Goal: Communication & Community: Participate in discussion

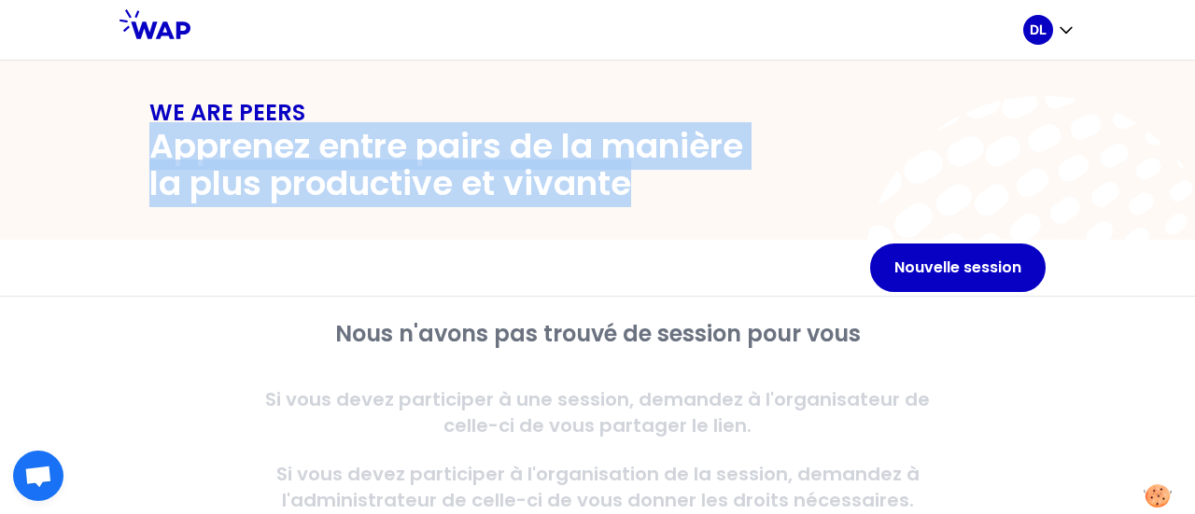
drag, startPoint x: 146, startPoint y: 158, endPoint x: 682, endPoint y: 201, distance: 538.3
click at [682, 201] on h2 "Apprenez entre pairs de la manière la plus productive et vivante" at bounding box center [462, 165] width 627 height 75
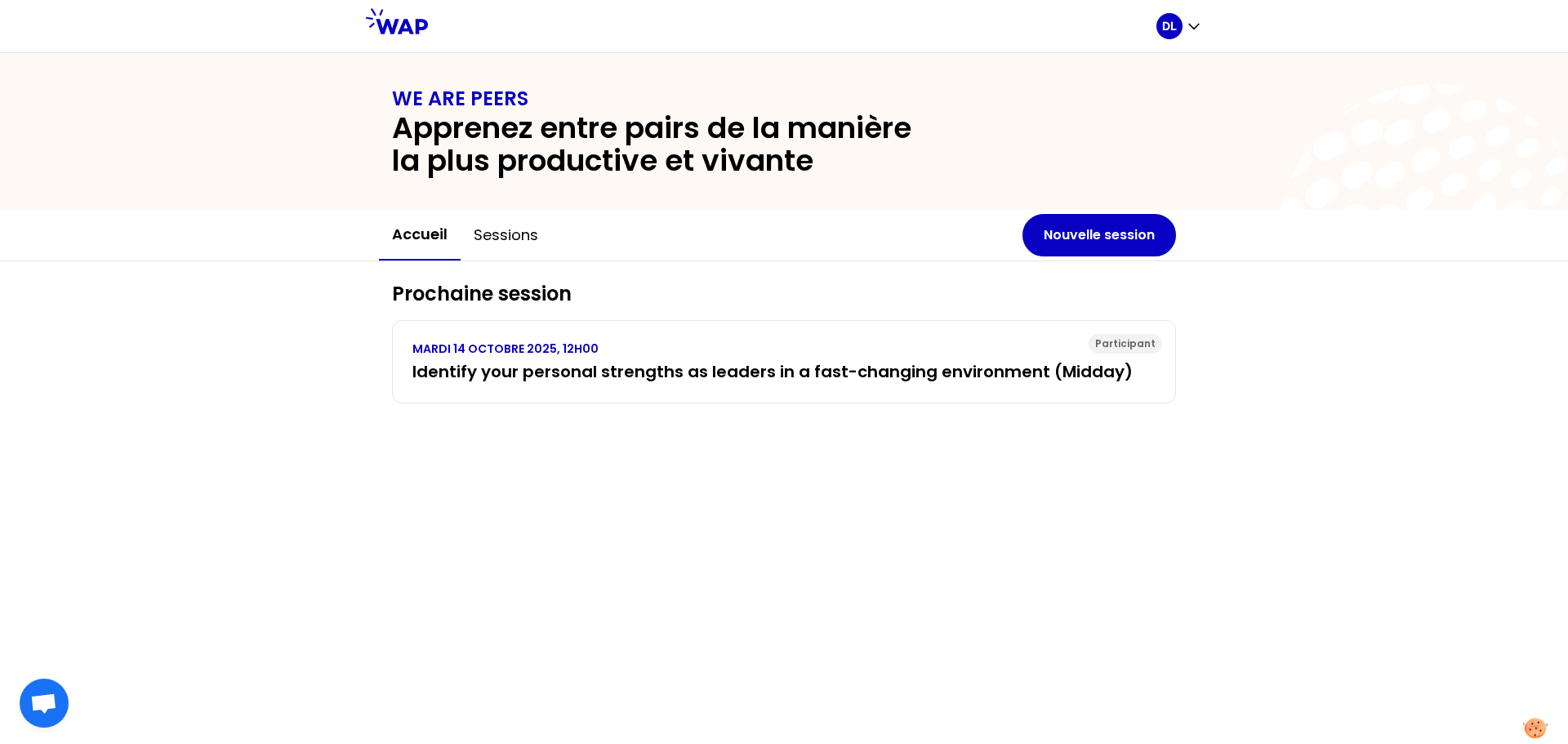
drag, startPoint x: 193, startPoint y: 409, endPoint x: 308, endPoint y: 420, distance: 115.5
click at [193, 409] on div "Prochaine session Participant MARDI 14 OCTOBRE 2025, 12H00 Identify your person…" at bounding box center [784, 503] width 1568 height 483
click at [503, 236] on button "Sessions" at bounding box center [506, 235] width 91 height 49
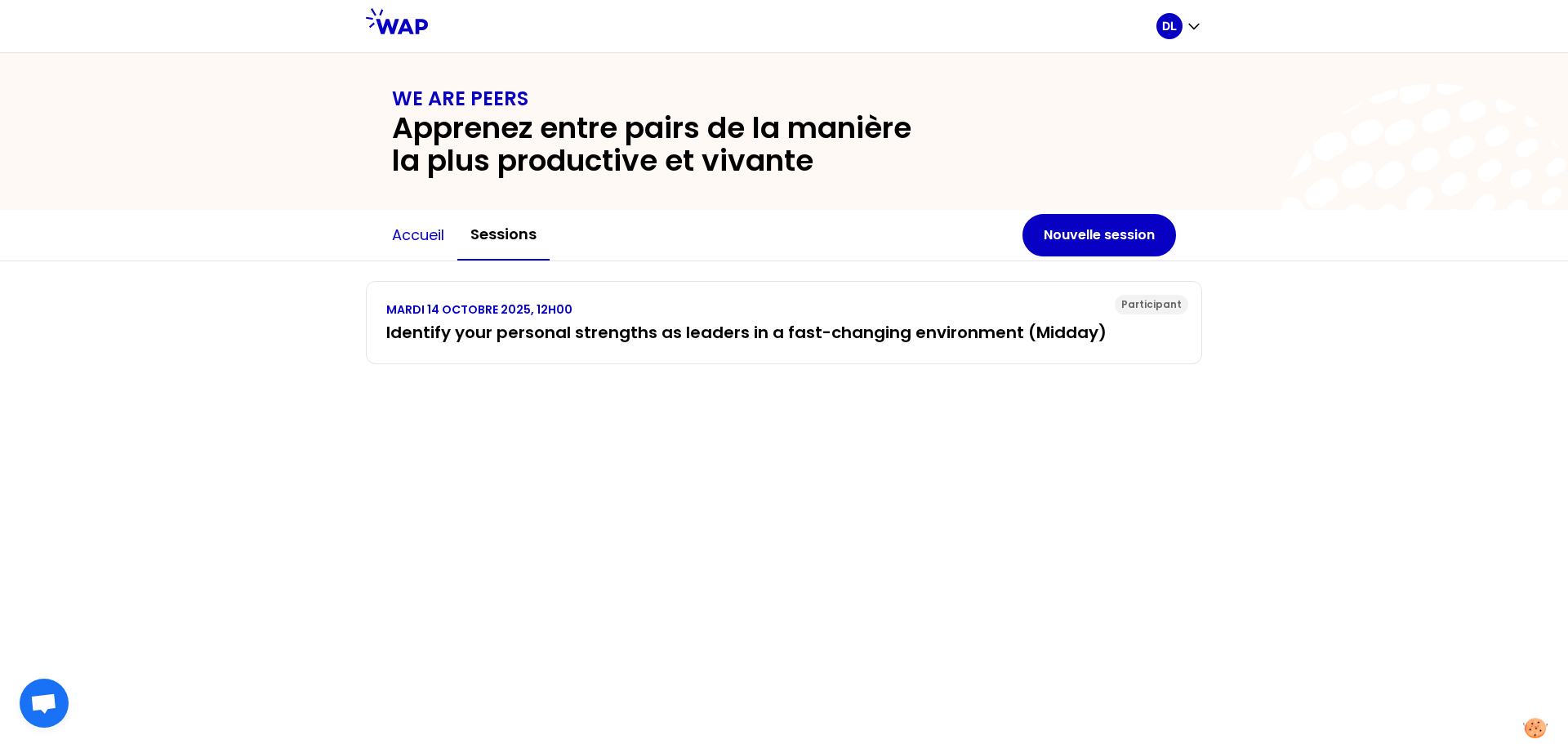
click at [422, 239] on button "Accueil" at bounding box center [418, 235] width 79 height 49
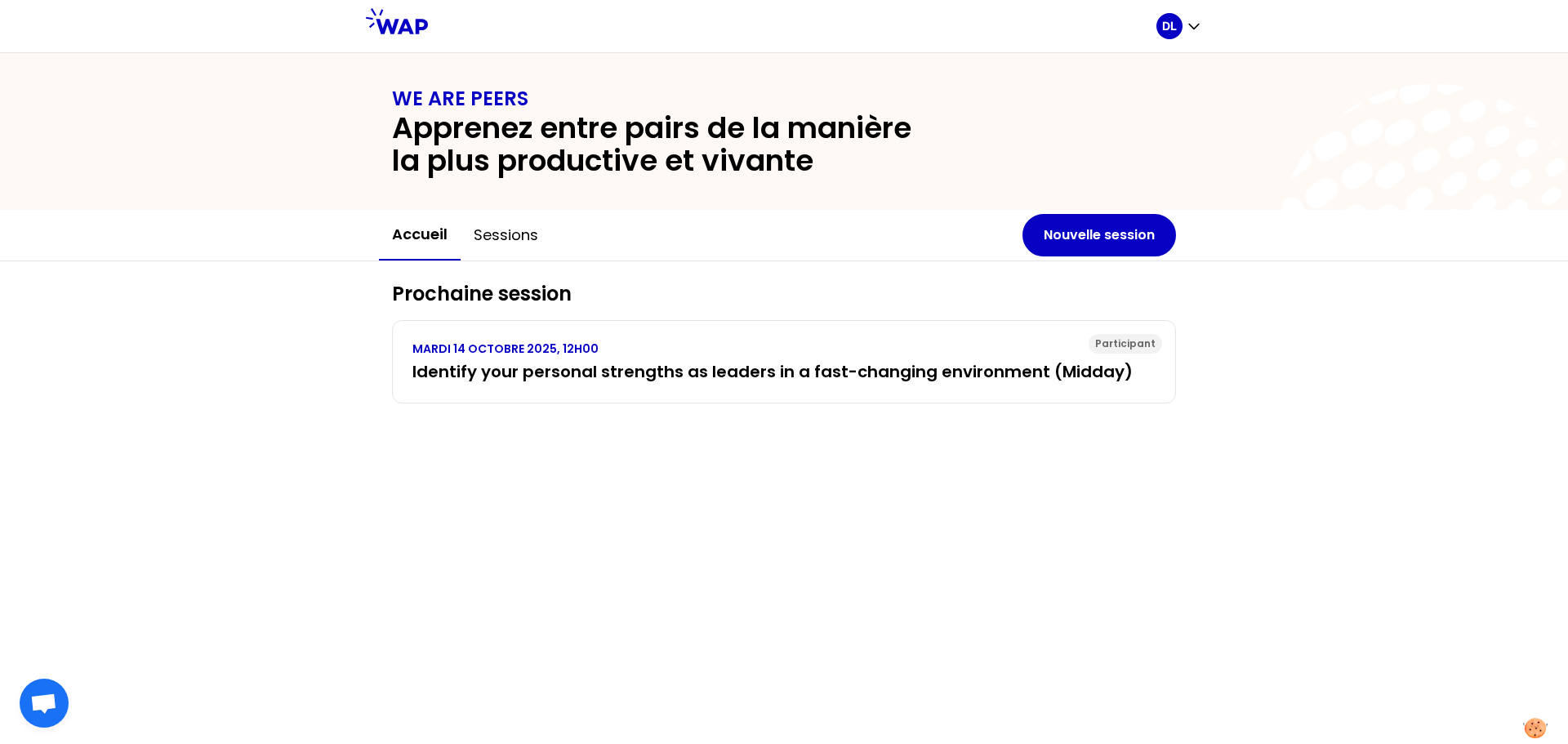
click at [275, 449] on div "Prochaine session Participant MARDI 14 OCTOBRE 2025, 12H00 Identify your person…" at bounding box center [784, 503] width 1568 height 483
click at [523, 230] on button "Sessions" at bounding box center [506, 235] width 91 height 49
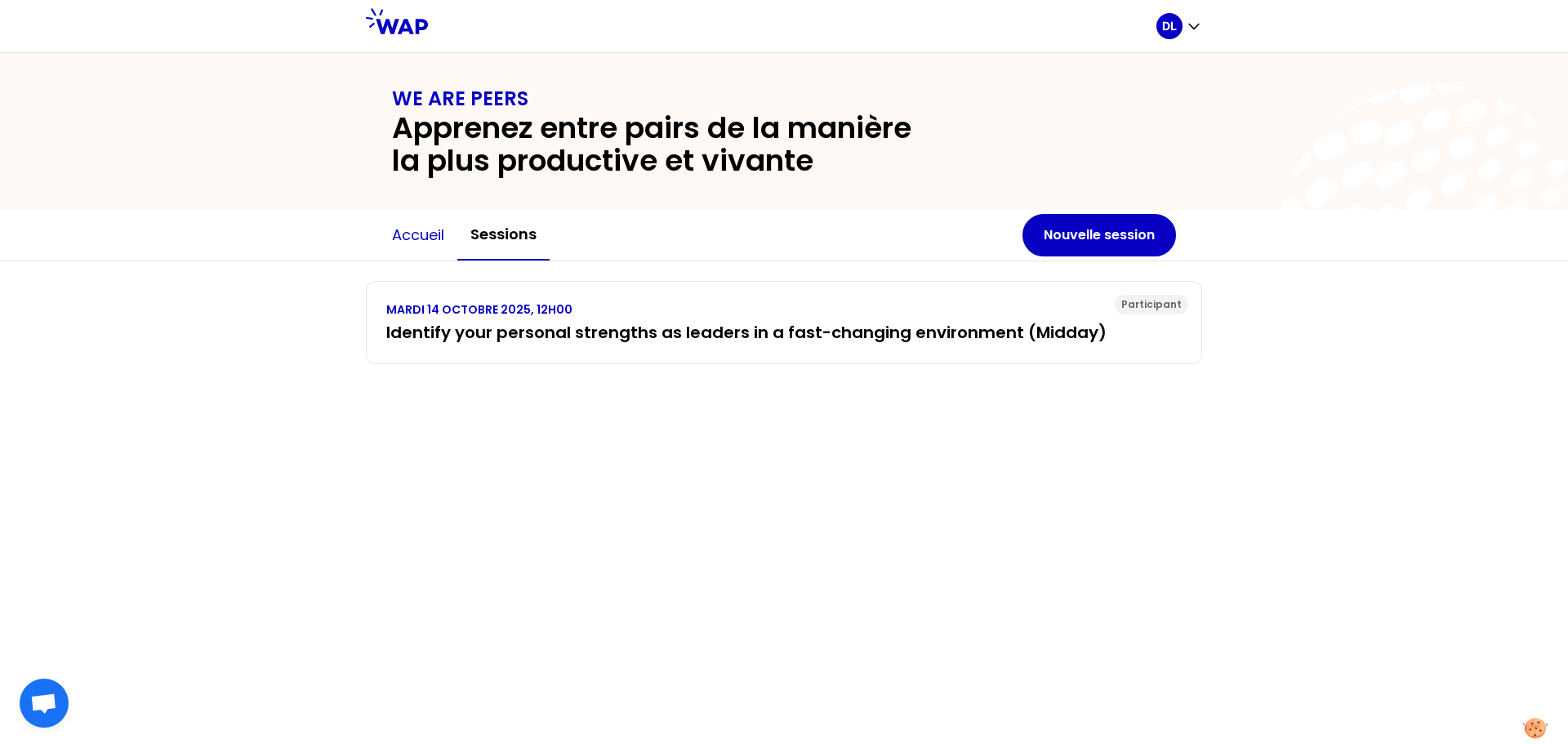
click at [420, 236] on button "Accueil" at bounding box center [418, 235] width 79 height 49
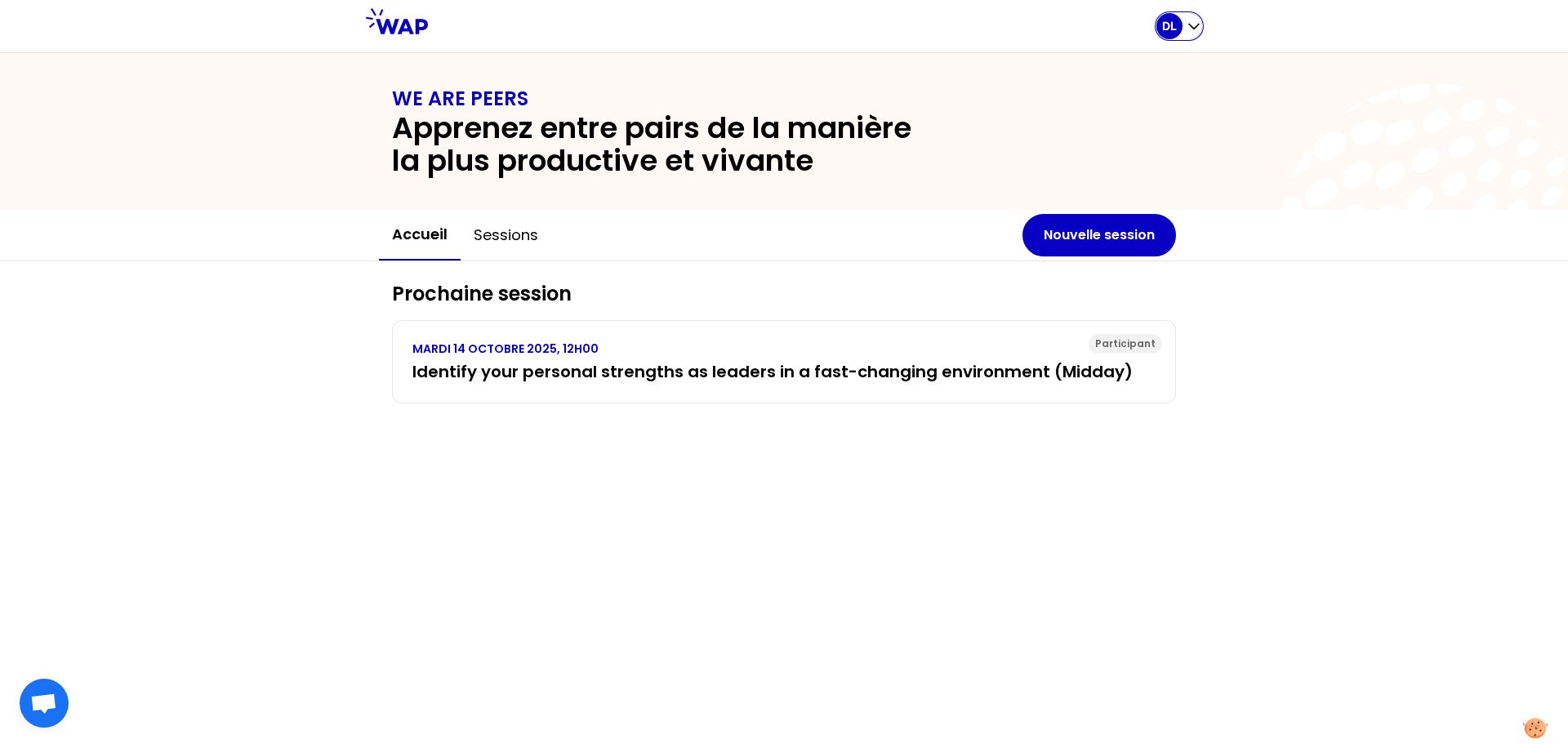
click at [1045, 27] on icon "button" at bounding box center [1194, 27] width 10 height 5
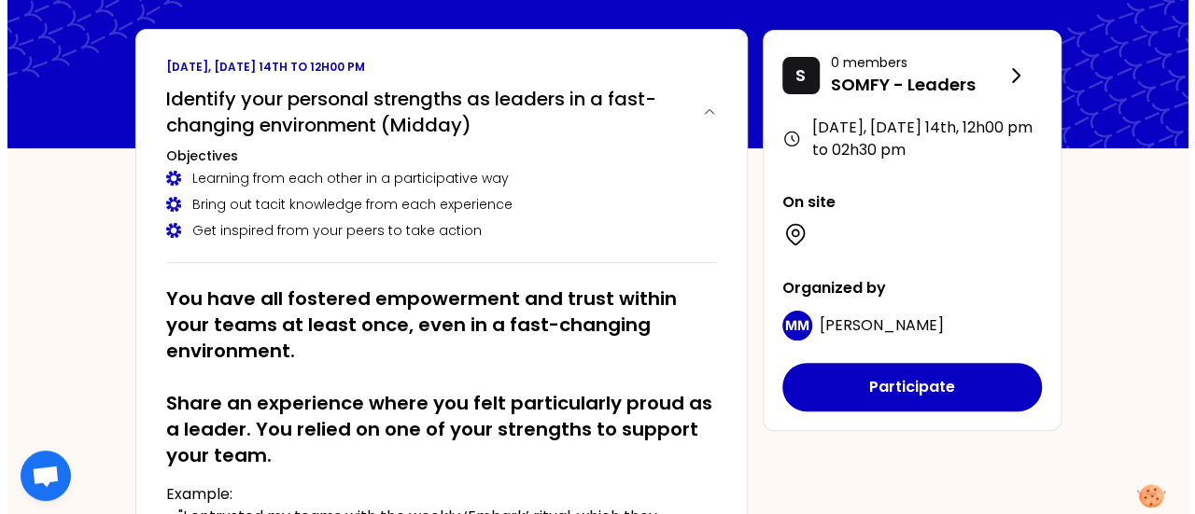
scroll to position [93, 0]
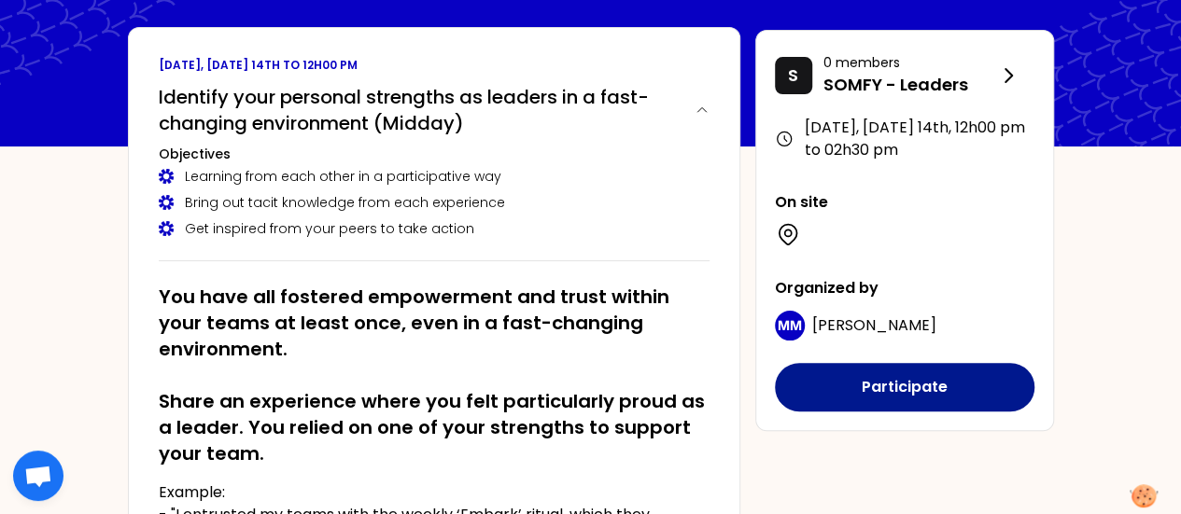
click at [892, 388] on button "Participate" at bounding box center [904, 387] width 259 height 49
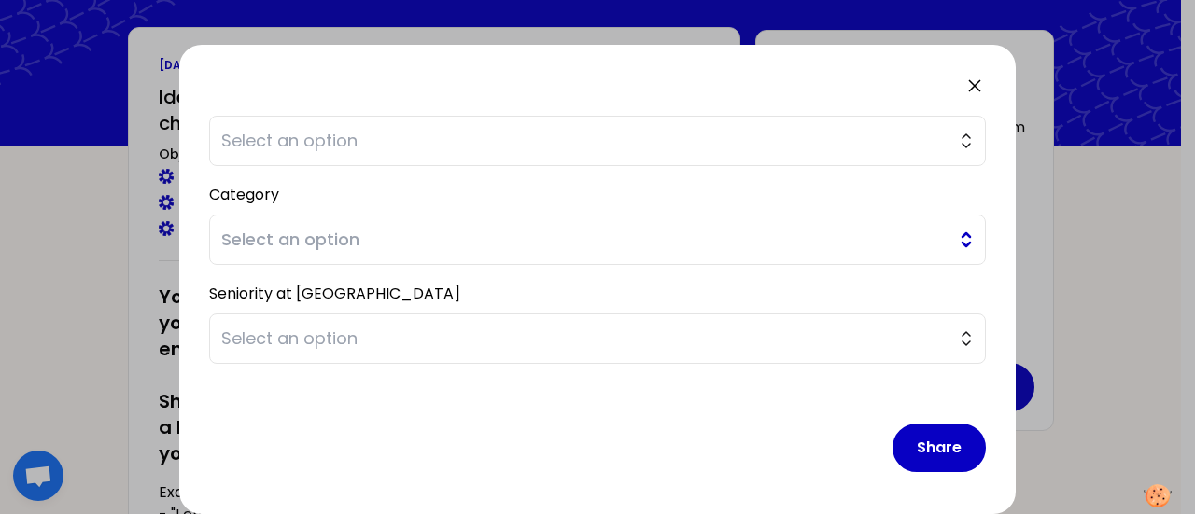
scroll to position [0, 0]
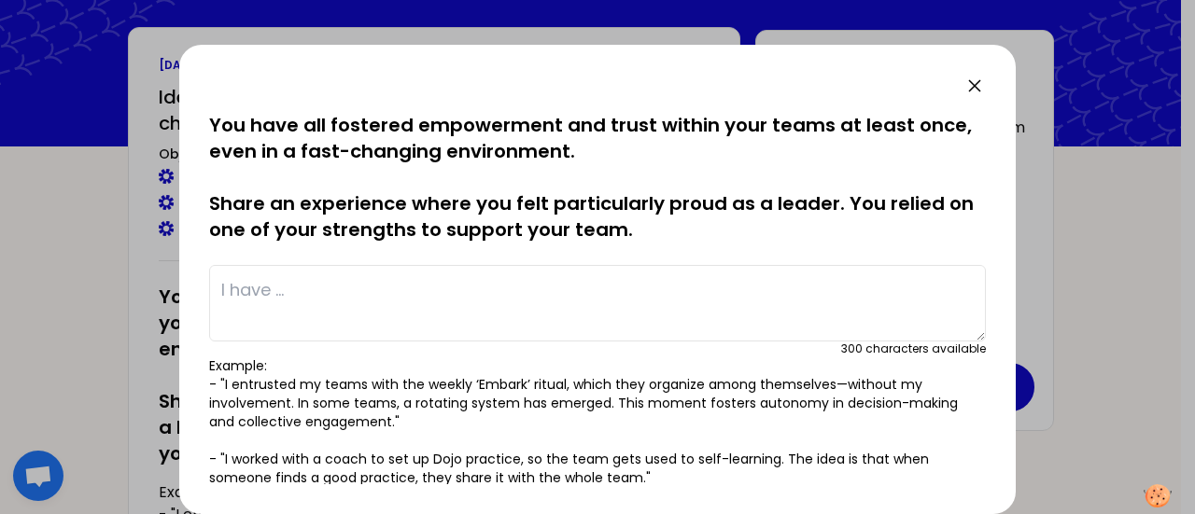
click at [411, 296] on textarea at bounding box center [597, 303] width 776 height 77
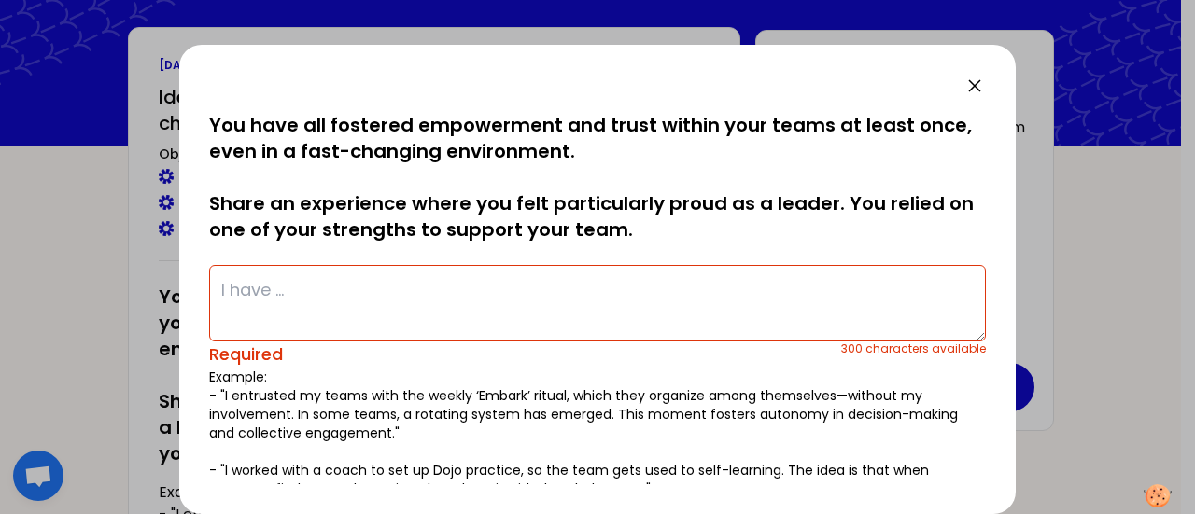
click at [327, 296] on textarea at bounding box center [597, 303] width 776 height 77
paste textarea "During the month of august, 11-12-13-14 august, I succeed to build a task force…"
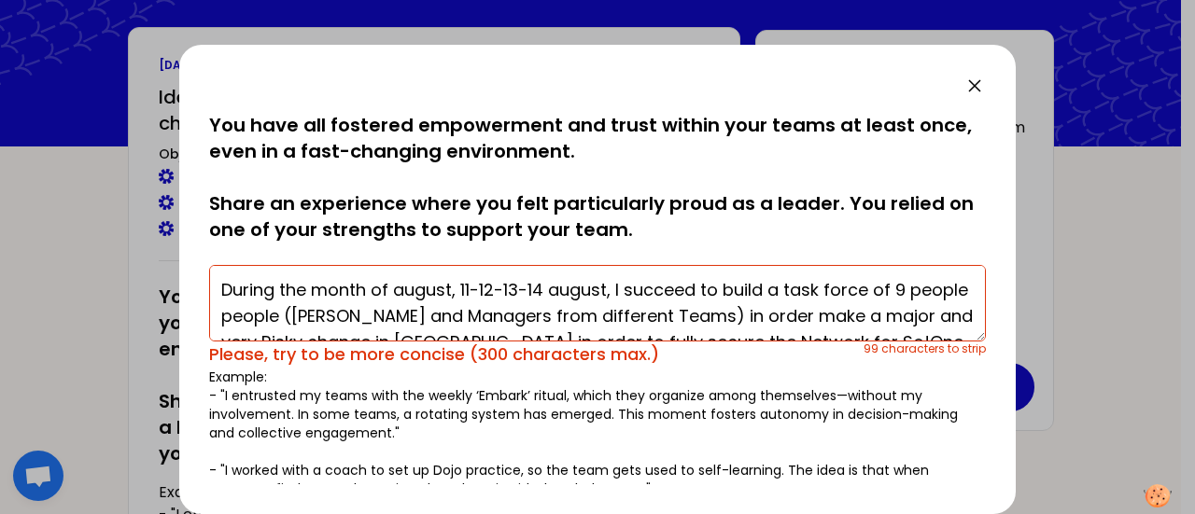
click at [675, 290] on textarea "During the month of august, 11-12-13-14 august, I succeed to build a task force…" at bounding box center [597, 303] width 776 height 77
click at [388, 322] on textarea "During the month of august, 11-12-13-14 august, I succeed to build a task force…" at bounding box center [597, 303] width 776 height 77
click at [788, 311] on textarea "During the month of august, 11-12-13-14 august, I succeed to build a task force…" at bounding box center [597, 303] width 776 height 77
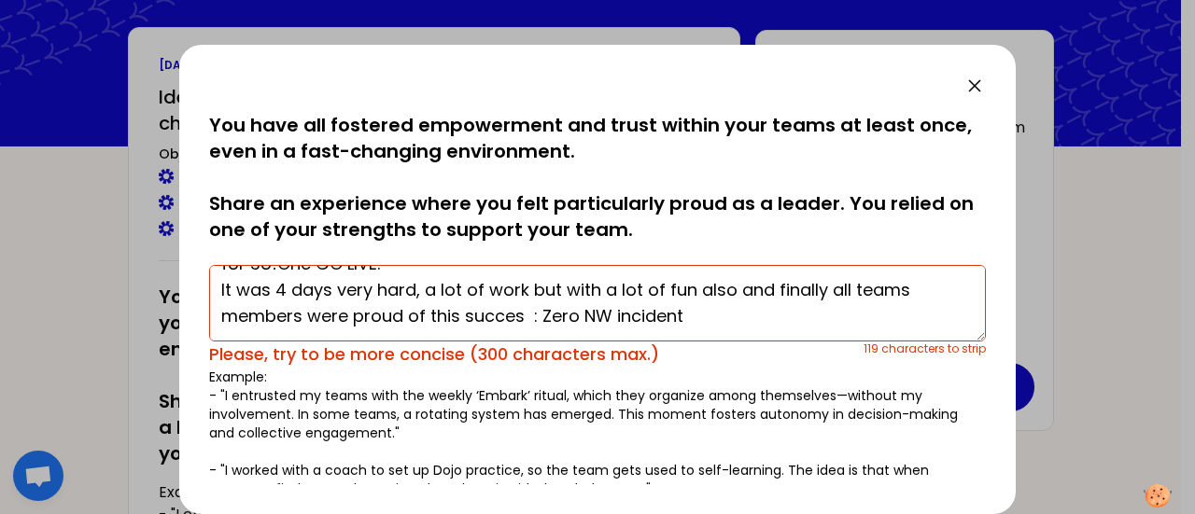
scroll to position [149, 0]
click at [715, 272] on textarea "During the month of august, 11-12-13-14 august, I succeed to build a task force…" at bounding box center [597, 303] width 776 height 77
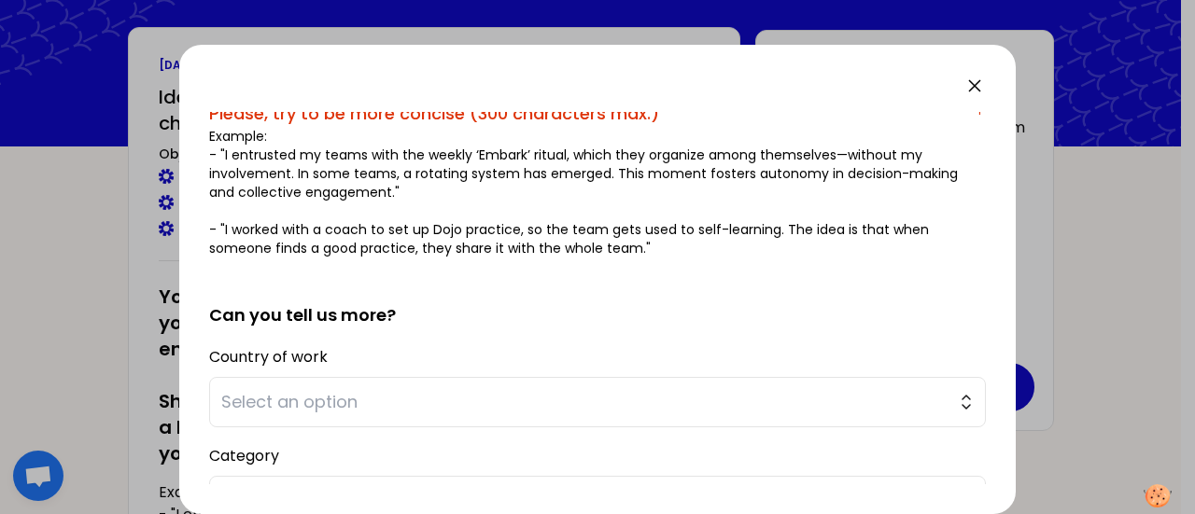
scroll to position [280, 0]
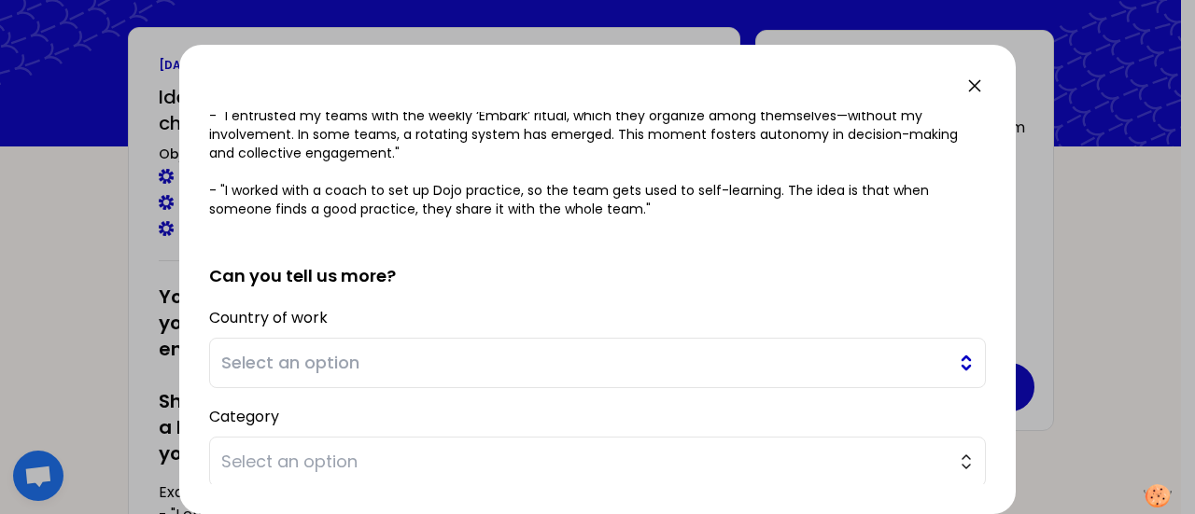
click at [295, 366] on span "Select an option" at bounding box center [584, 363] width 726 height 26
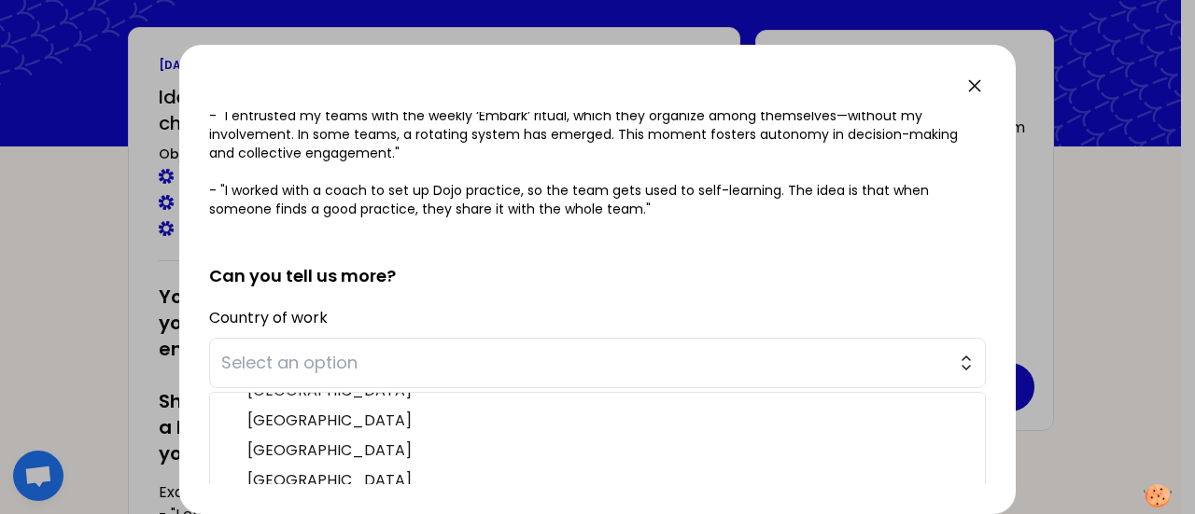
scroll to position [187, 0]
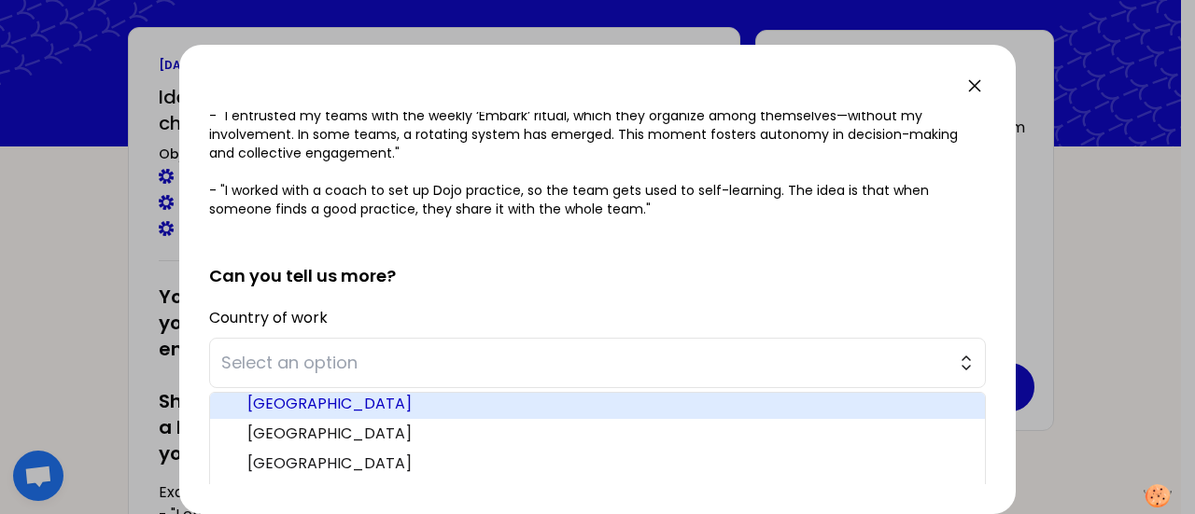
click at [299, 405] on span "[GEOGRAPHIC_DATA]" at bounding box center [608, 404] width 722 height 22
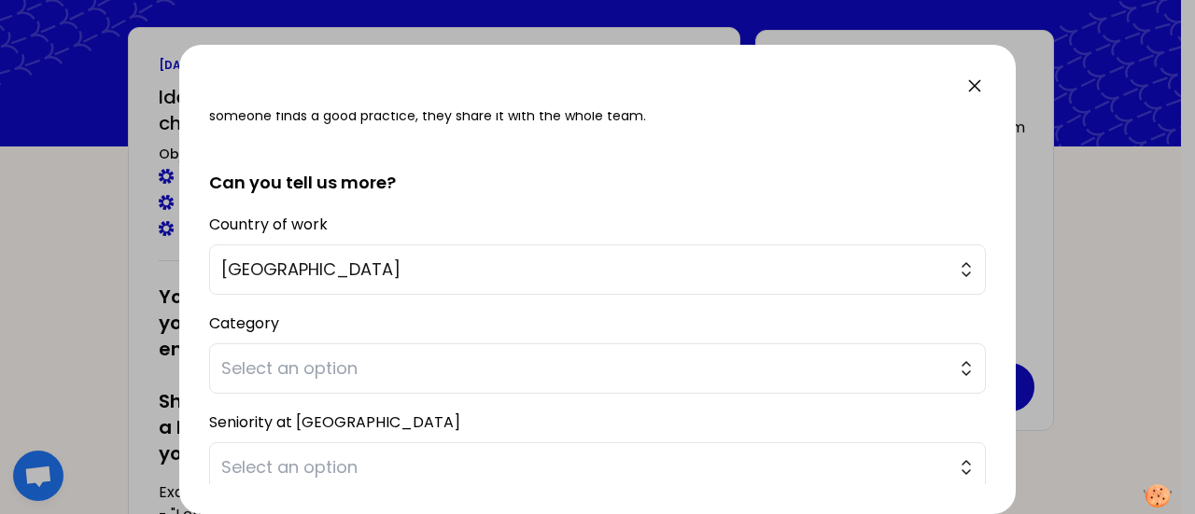
scroll to position [467, 0]
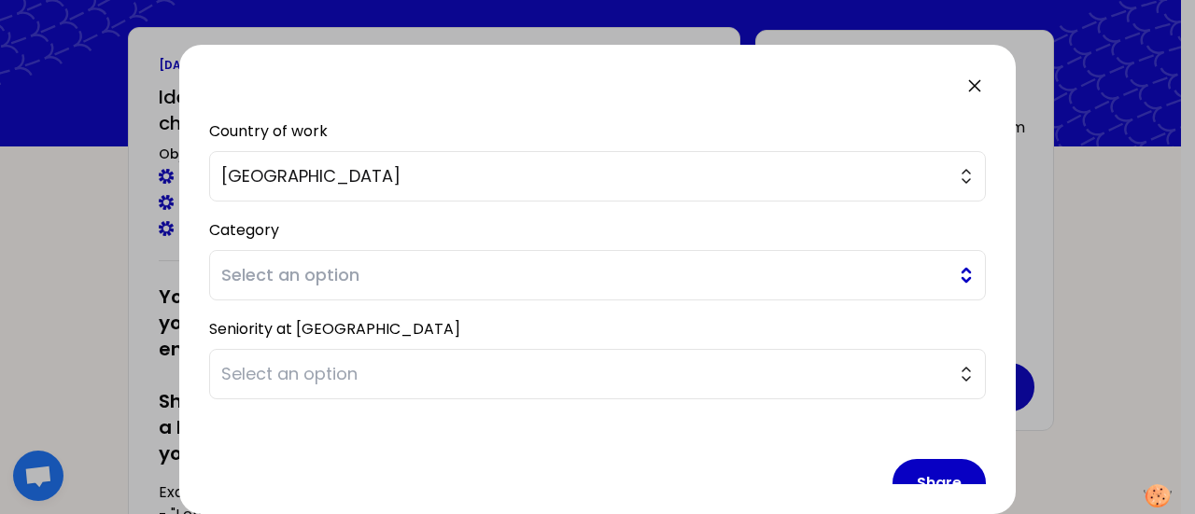
click at [359, 282] on span "Select an option" at bounding box center [584, 275] width 726 height 26
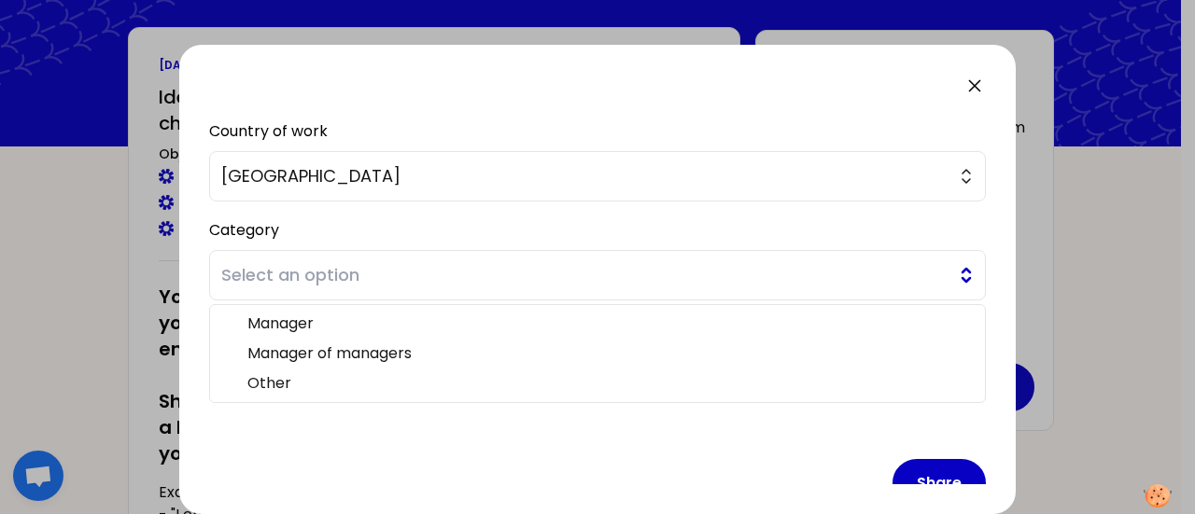
scroll to position [502, 0]
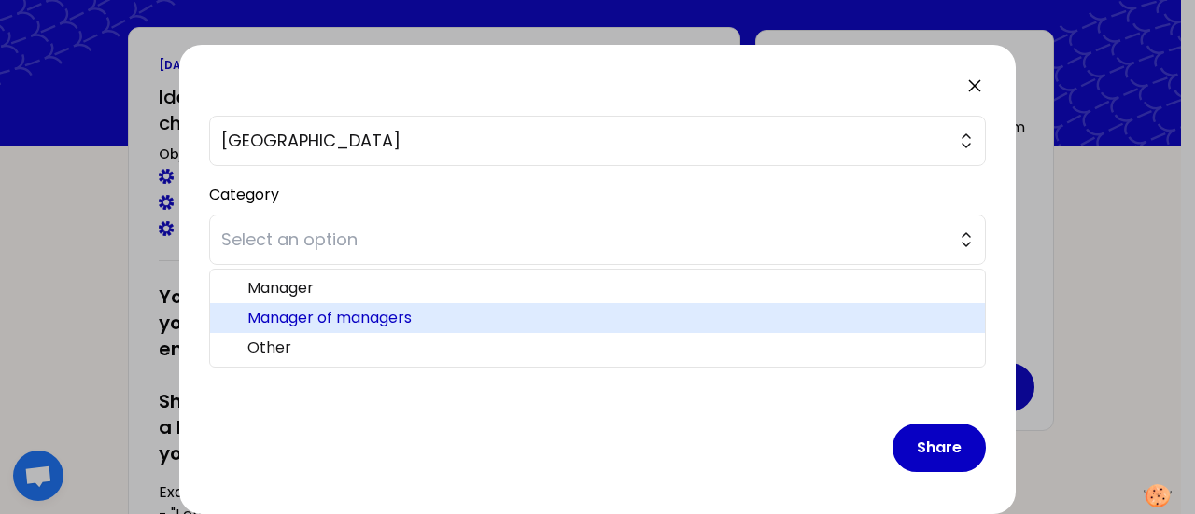
click at [384, 312] on span "Manager of managers" at bounding box center [608, 318] width 722 height 22
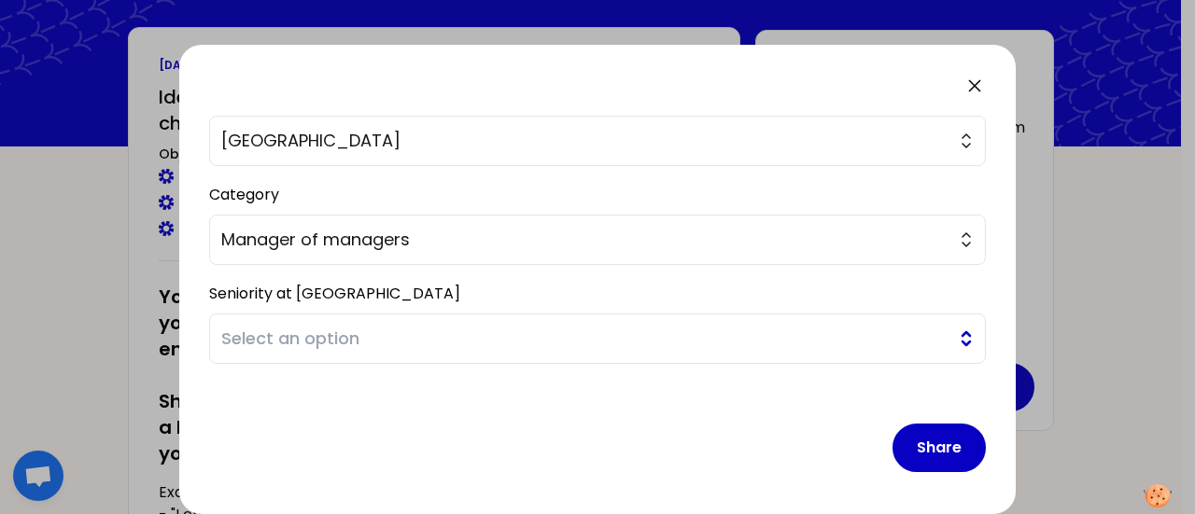
click at [366, 339] on span "Select an option" at bounding box center [584, 339] width 726 height 26
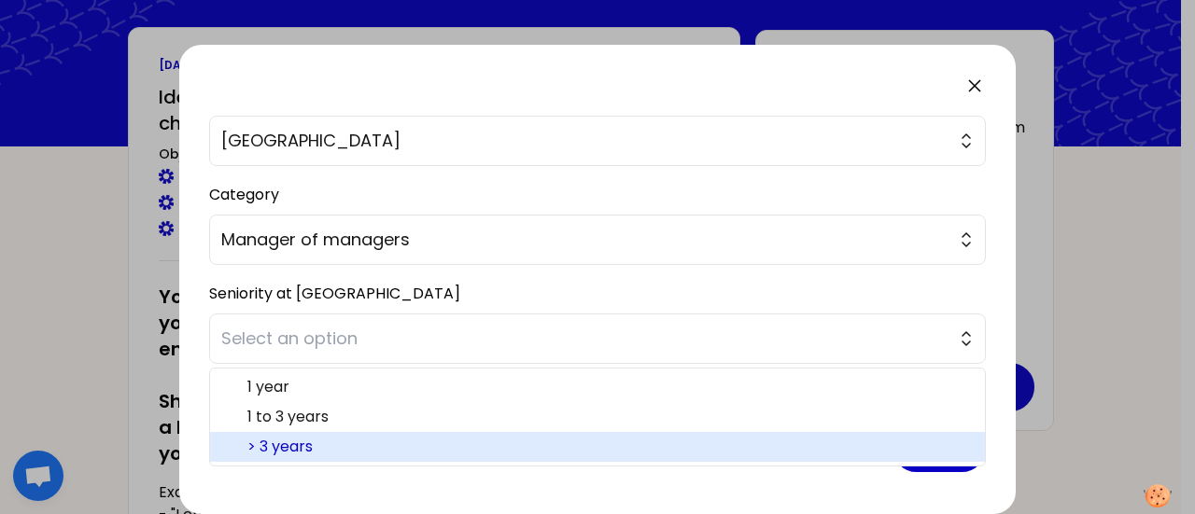
click at [328, 436] on span "> 3 years" at bounding box center [608, 447] width 722 height 22
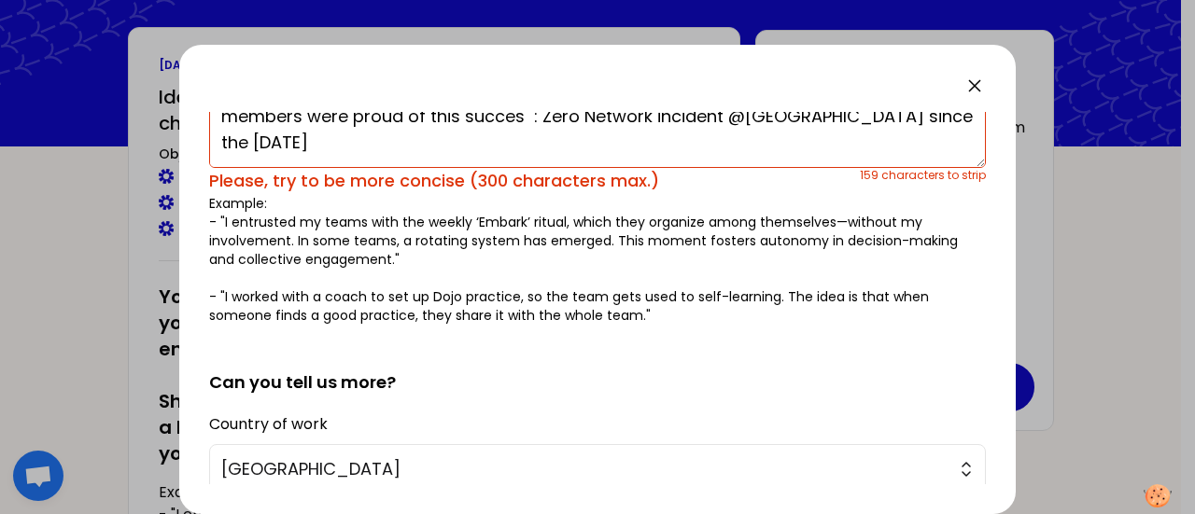
scroll to position [0, 0]
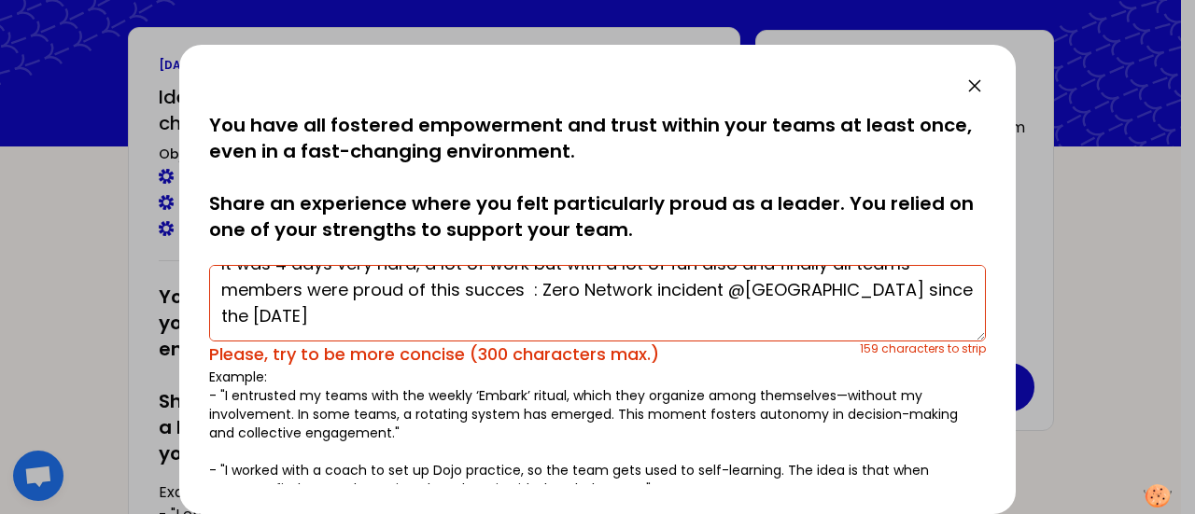
click at [552, 304] on textarea "During the month of august, 11-12-13-14 august, I succeed to build a task force…" at bounding box center [597, 303] width 776 height 77
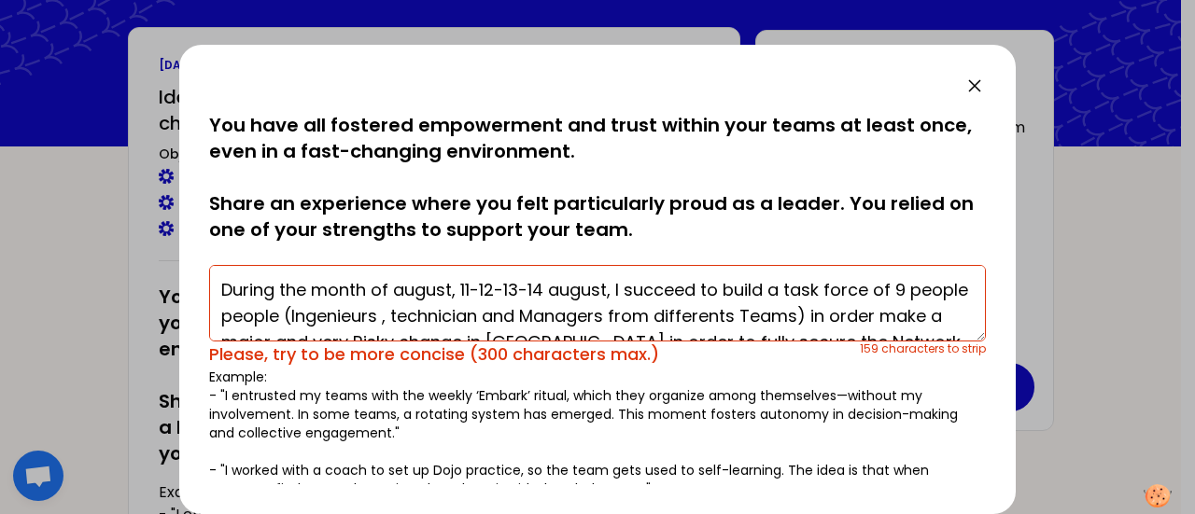
click at [253, 319] on textarea "During the month of august, 11-12-13-14 august, I succeed to build a task force…" at bounding box center [597, 303] width 776 height 77
drag, startPoint x: 340, startPoint y: 316, endPoint x: 371, endPoint y: 317, distance: 31.7
click at [371, 317] on textarea "During the month of august, 11-12-13-14 august, I succeed to build a task force…" at bounding box center [597, 303] width 776 height 77
click at [474, 309] on textarea "During the month of august, 11-12-13-14 august, I succeed to build a task force…" at bounding box center [597, 303] width 776 height 77
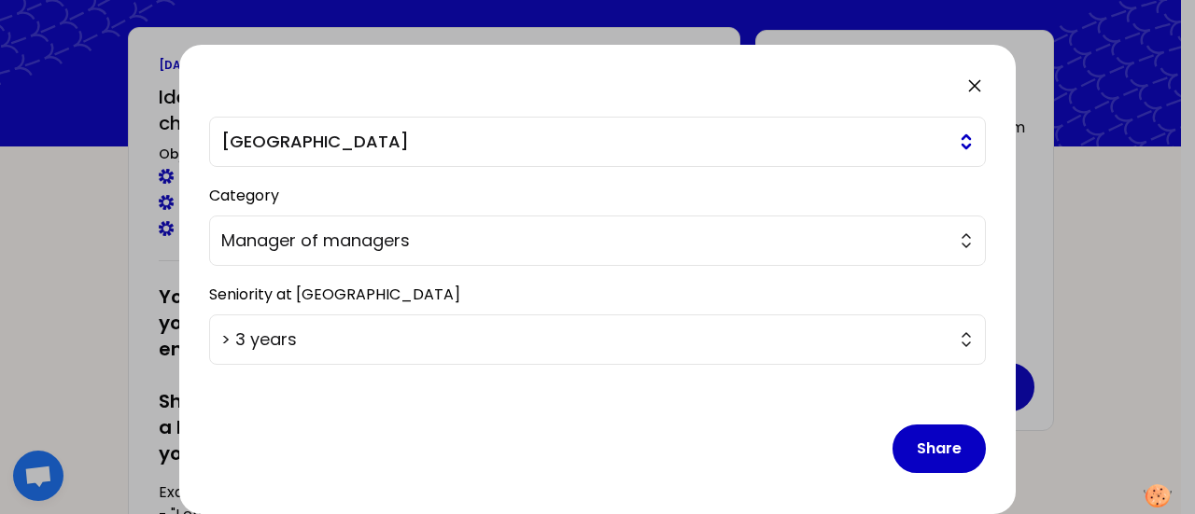
scroll to position [502, 0]
click at [928, 442] on button "Share" at bounding box center [938, 448] width 93 height 49
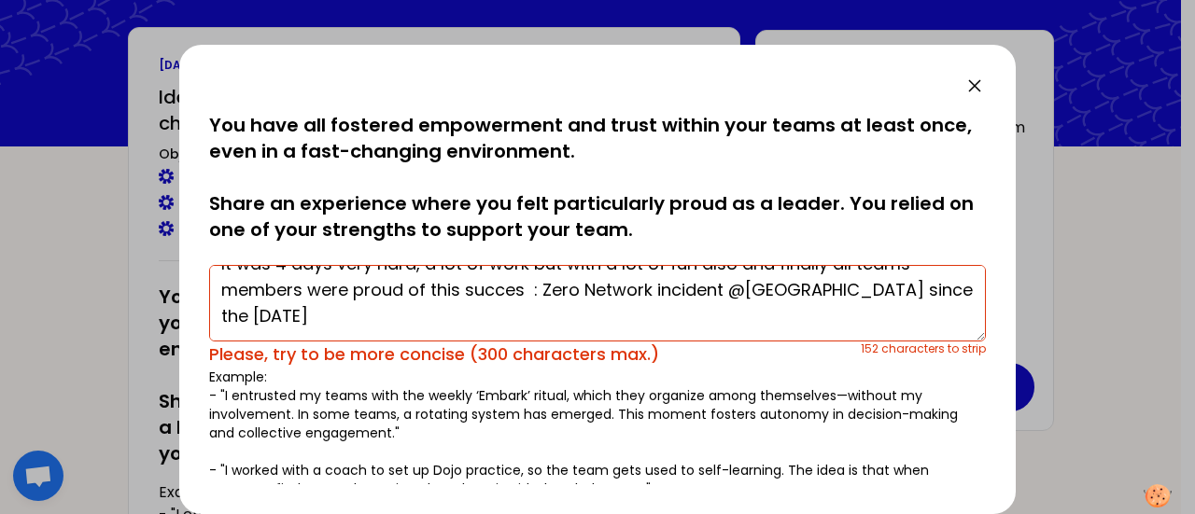
click at [377, 314] on textarea "During the month of august, 11-12-13-14 august, I succeed to build a task force…" at bounding box center [597, 303] width 776 height 77
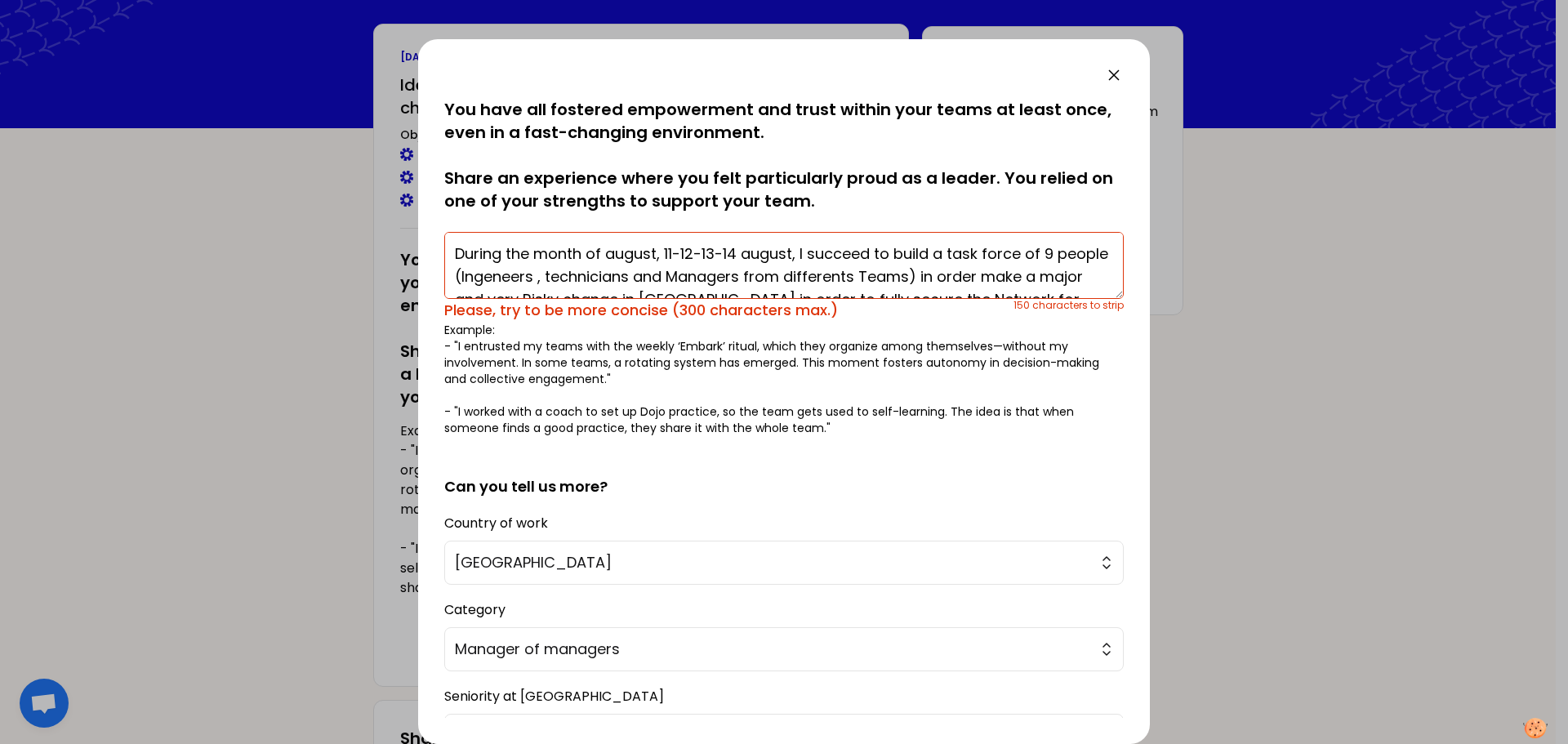
click at [516, 250] on textarea "During the month of august, 11-12-13-14 august, I succeed to build a task force…" at bounding box center [784, 265] width 679 height 67
drag, startPoint x: 636, startPoint y: 252, endPoint x: 654, endPoint y: 252, distance: 18.0
click at [654, 252] on textarea "During the month of august, 11-12-13-14 august, I succeed to build a task force…" at bounding box center [784, 265] width 679 height 67
click at [634, 252] on textarea "In [DATE] the 11-12-13-14 august, I succeed to build a task force of 9 people (…" at bounding box center [784, 265] width 679 height 67
drag, startPoint x: 637, startPoint y: 252, endPoint x: 682, endPoint y: 242, distance: 46.1
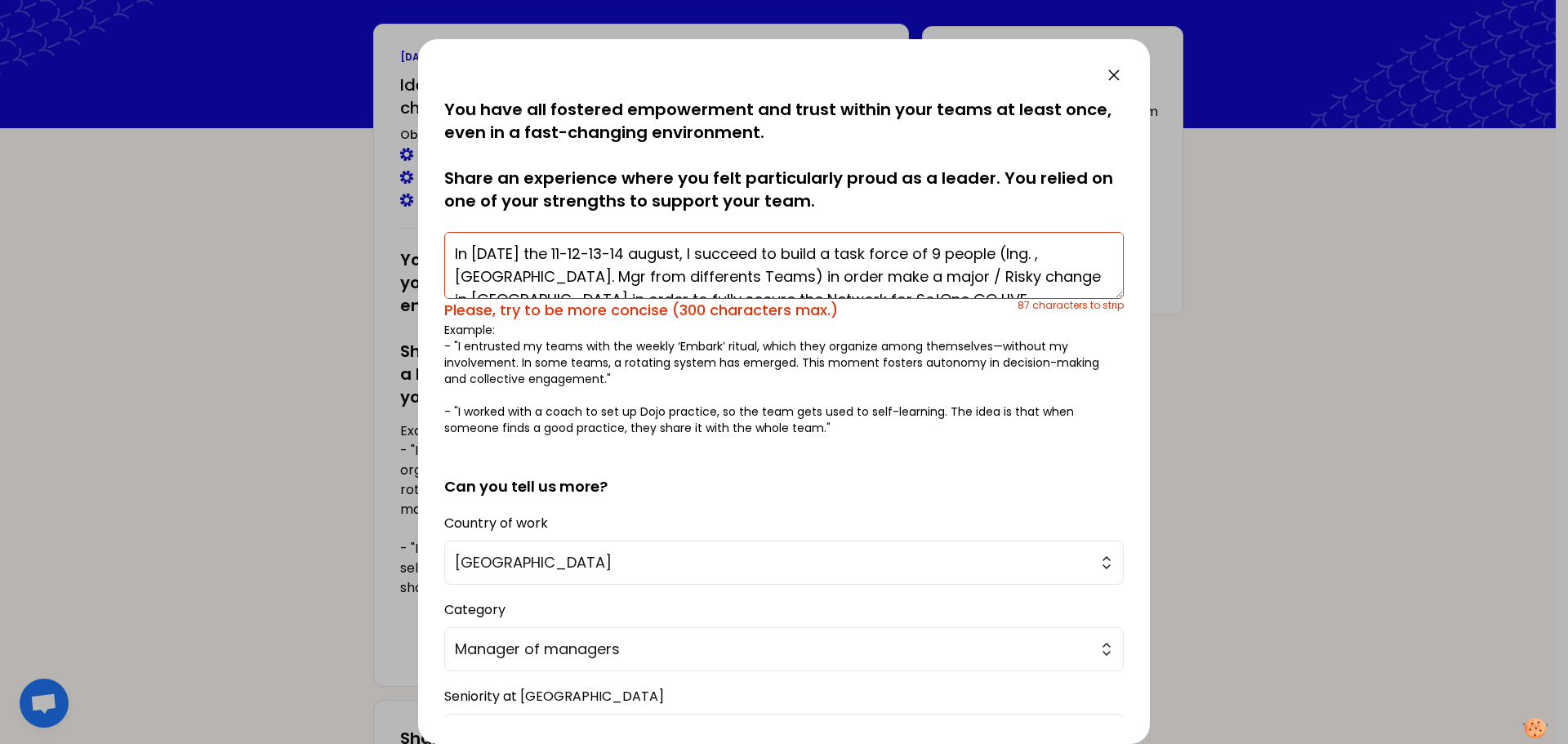
click at [682, 242] on textarea "In [DATE] the 11-12-13-14 august, I succeed to build a task force of 9 people (…" at bounding box center [784, 265] width 679 height 67
click at [647, 253] on textarea "In [DATE] the [PHONE_NUMBER] I succeed to build a task force of 9 people (Ing. …" at bounding box center [784, 265] width 679 height 67
click at [792, 268] on textarea "In [DATE] the [PHONE_NUMBER] I succeed to build a task force of 9 people (Ing. …" at bounding box center [784, 265] width 679 height 67
click at [855, 261] on textarea "In [DATE] the [PHONE_NUMBER] I succeed to build a task force of 9 people (Ing. …" at bounding box center [784, 265] width 679 height 67
click at [711, 275] on textarea "In [DATE] the [PHONE_NUMBER] I succeed to build a task force of 9 people (Ing. …" at bounding box center [784, 265] width 679 height 67
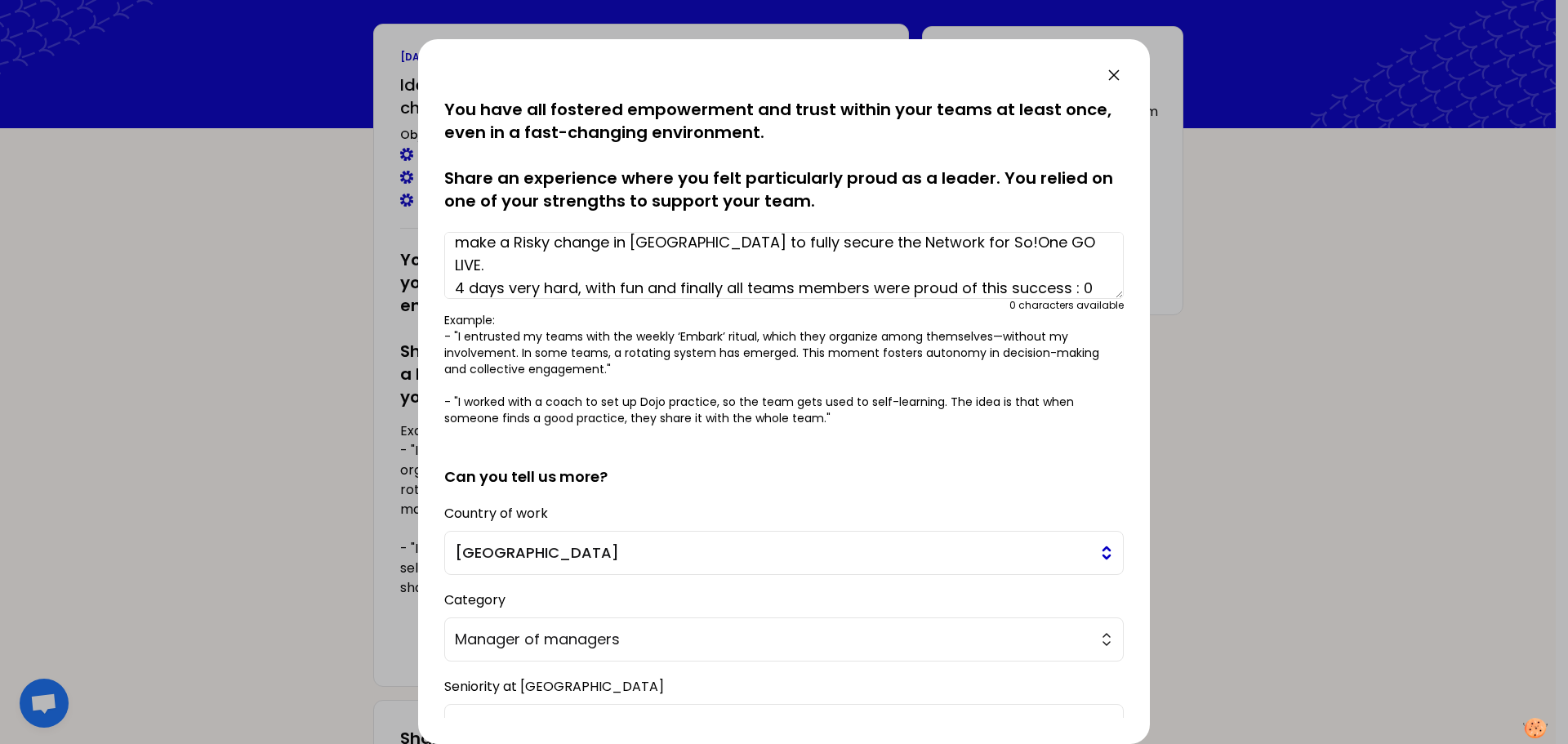
scroll to position [138, 0]
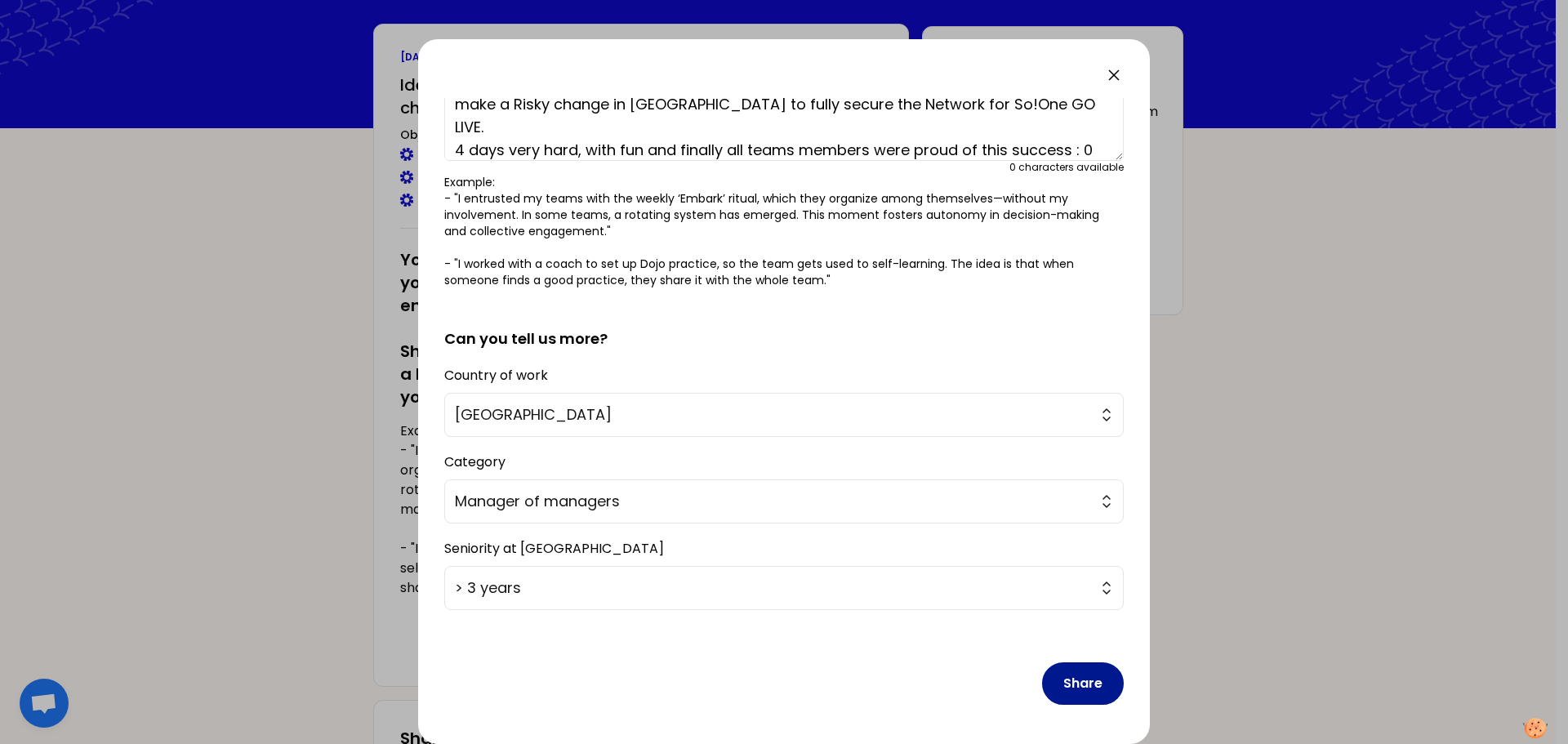
type textarea "In [DATE], I succeed to build a task force of 9 Ing. , Tech. Mgr from different…"
click at [1045, 449] on button "Share" at bounding box center [1082, 684] width 81 height 43
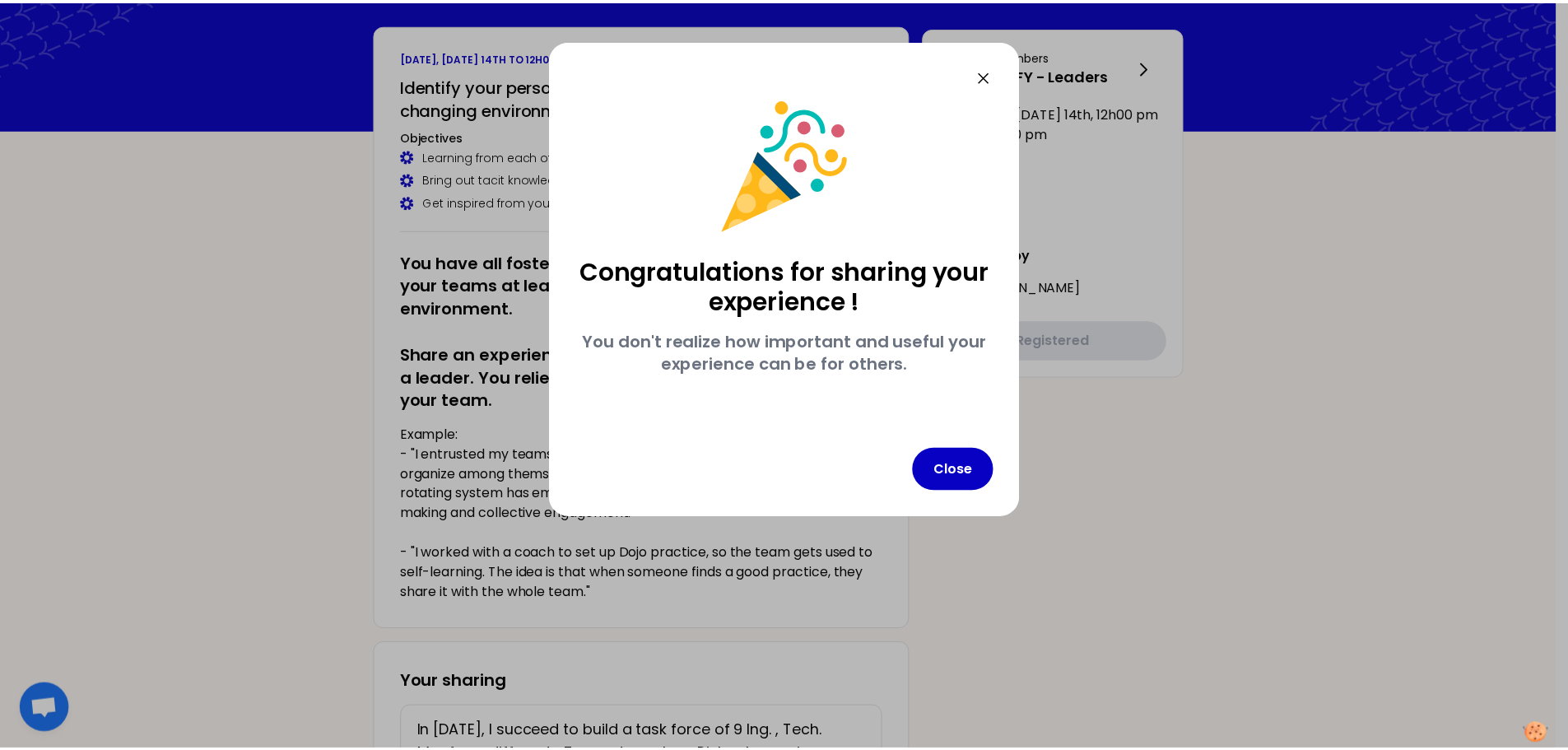
scroll to position [0, 0]
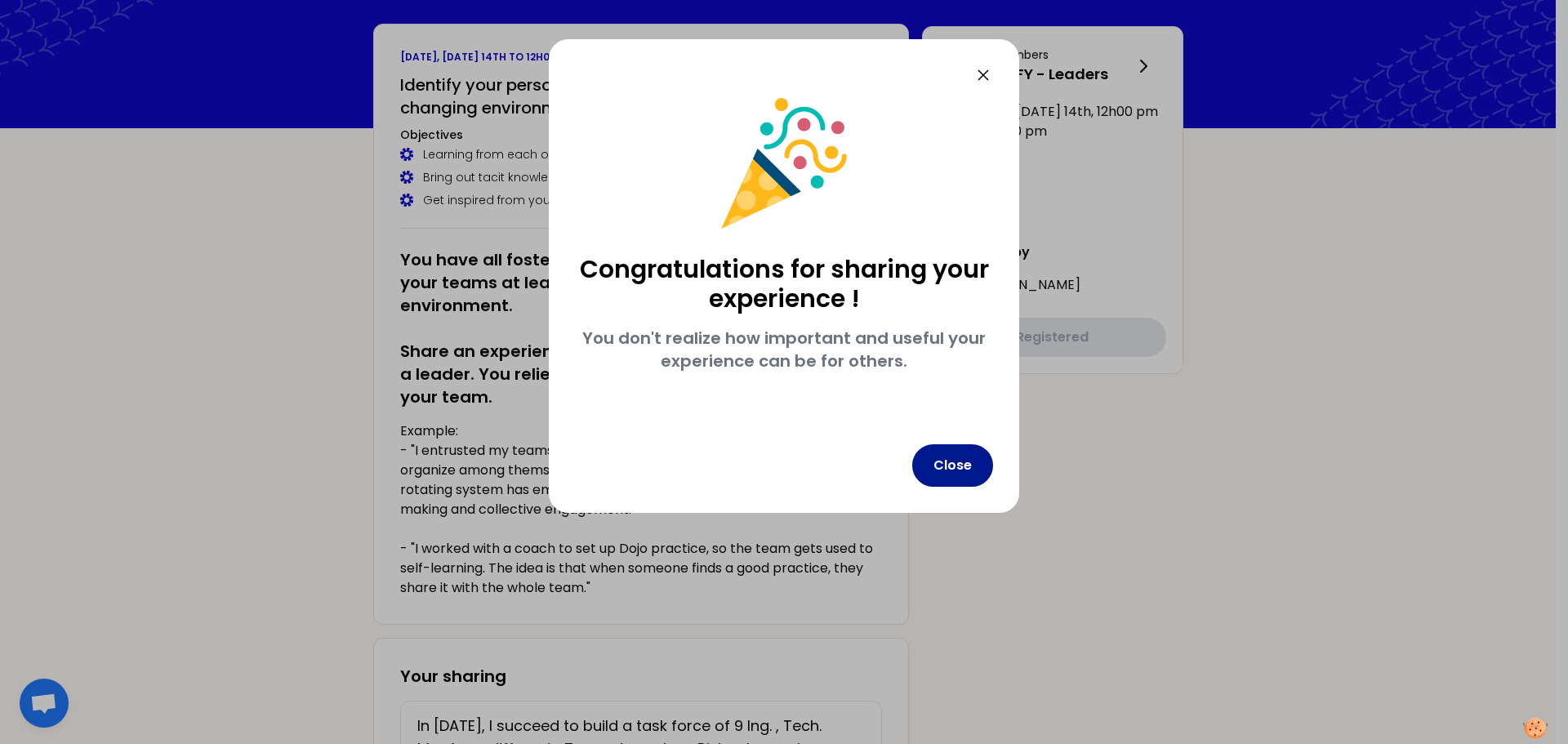
click at [948, 449] on button "Close" at bounding box center [952, 466] width 80 height 43
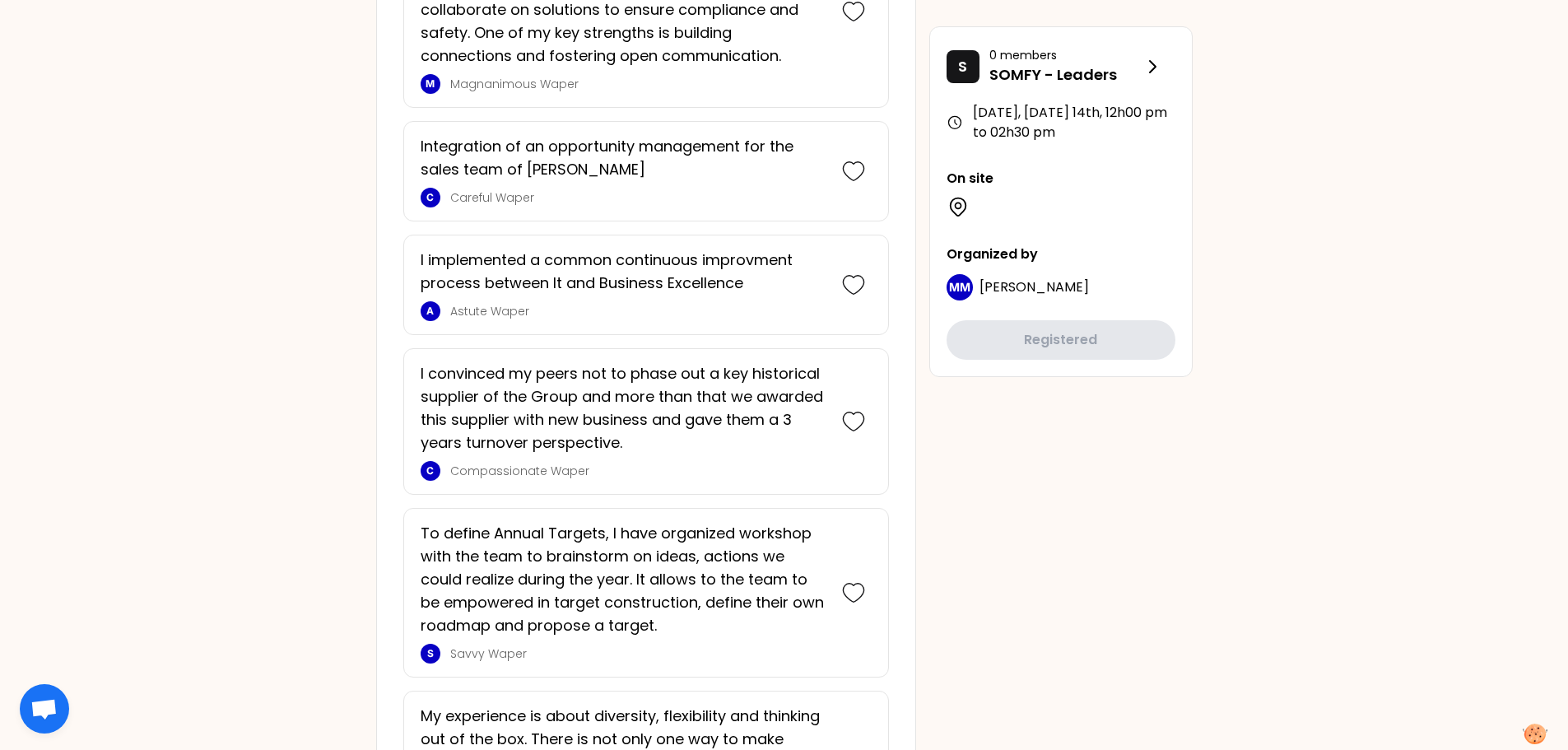
scroll to position [4058, 0]
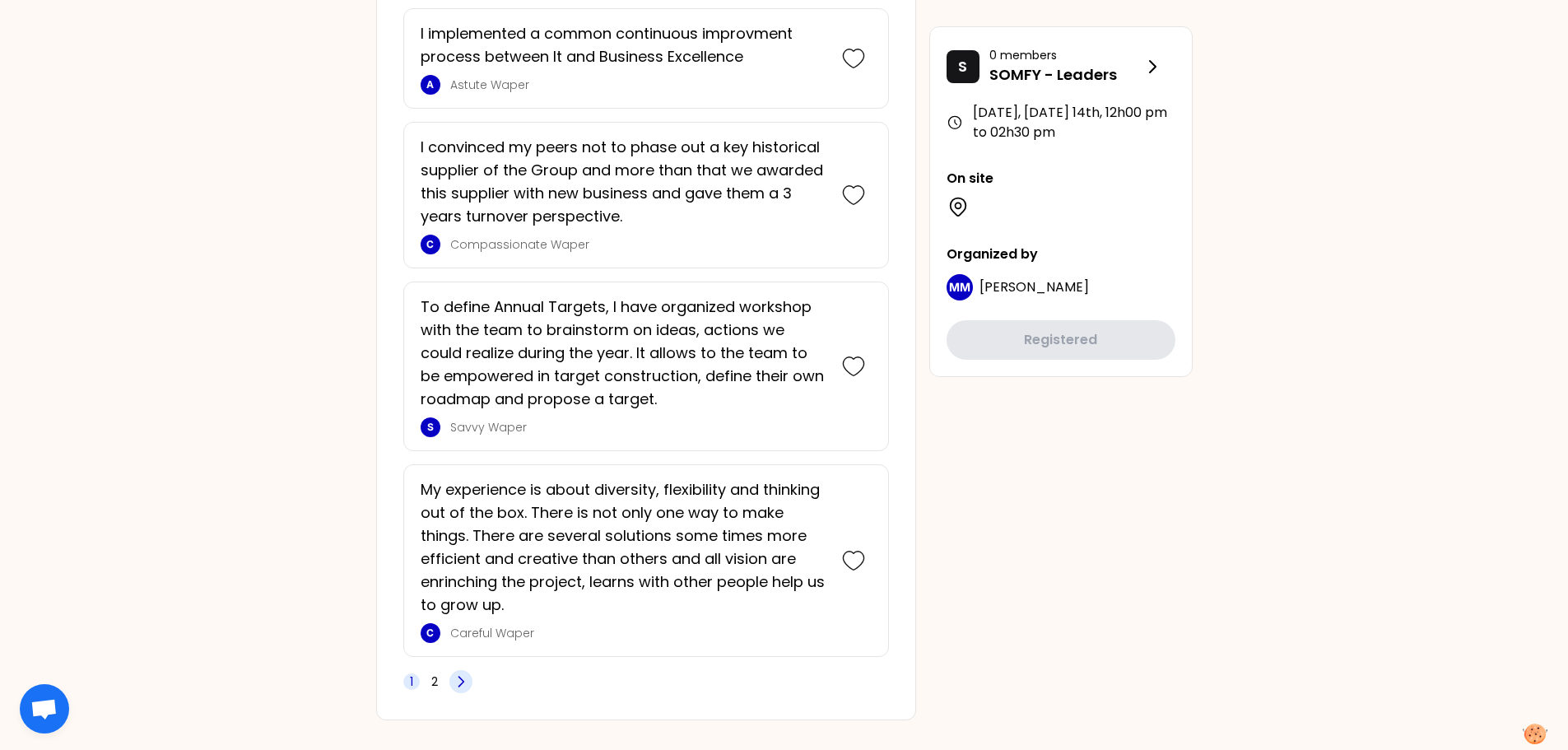
click at [461, 453] on icon at bounding box center [461, 681] width 5 height 10
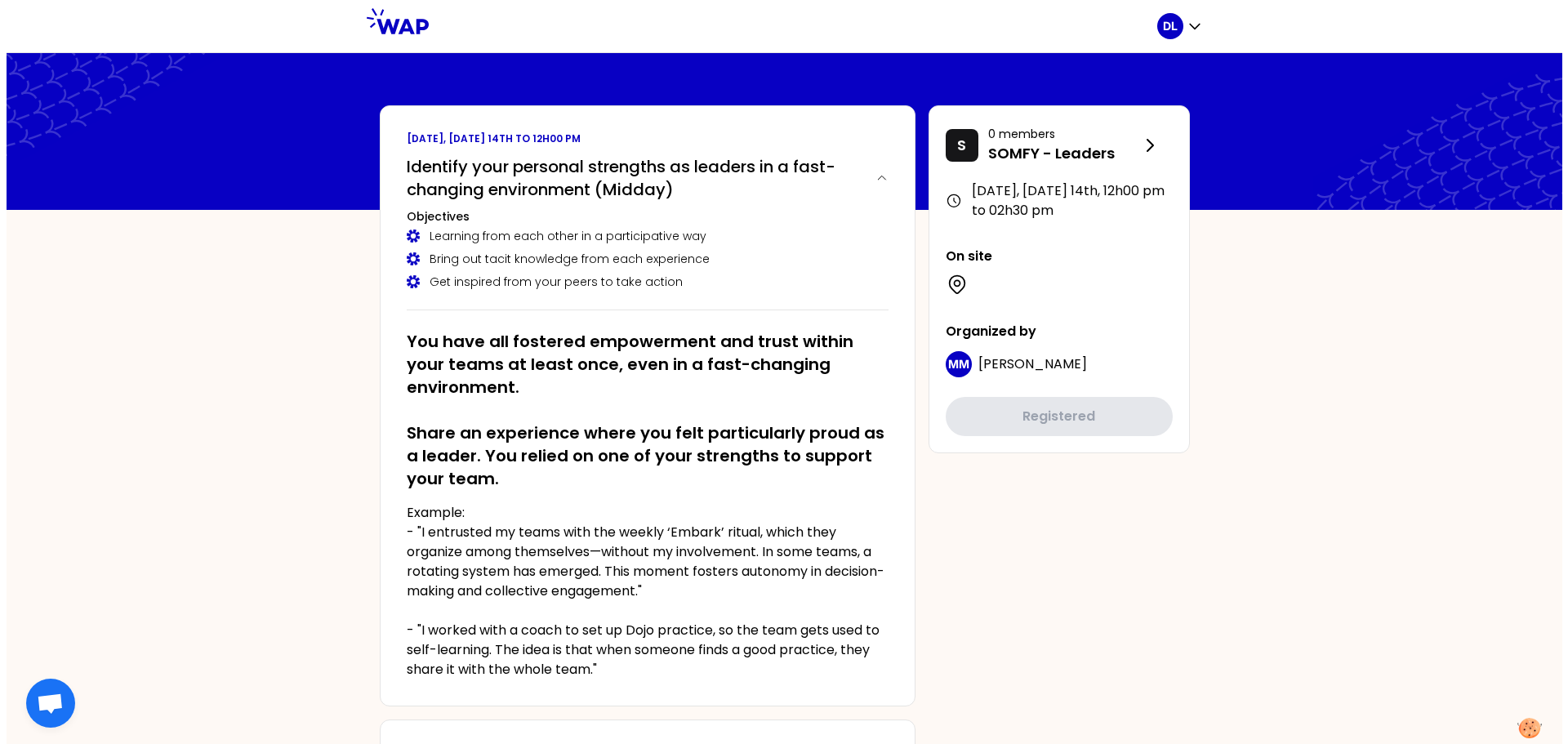
scroll to position [572, 0]
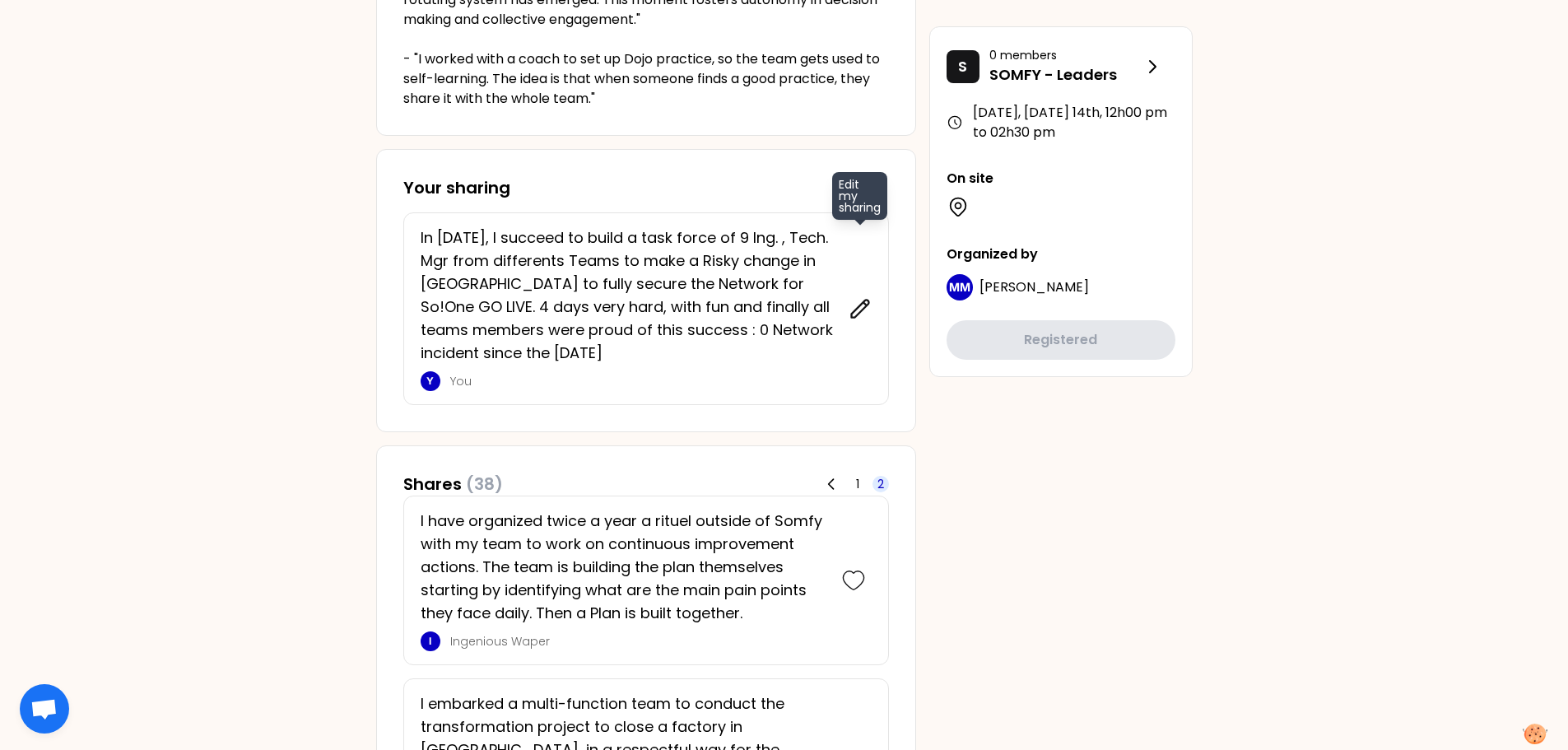
click at [858, 310] on icon at bounding box center [860, 309] width 23 height 23
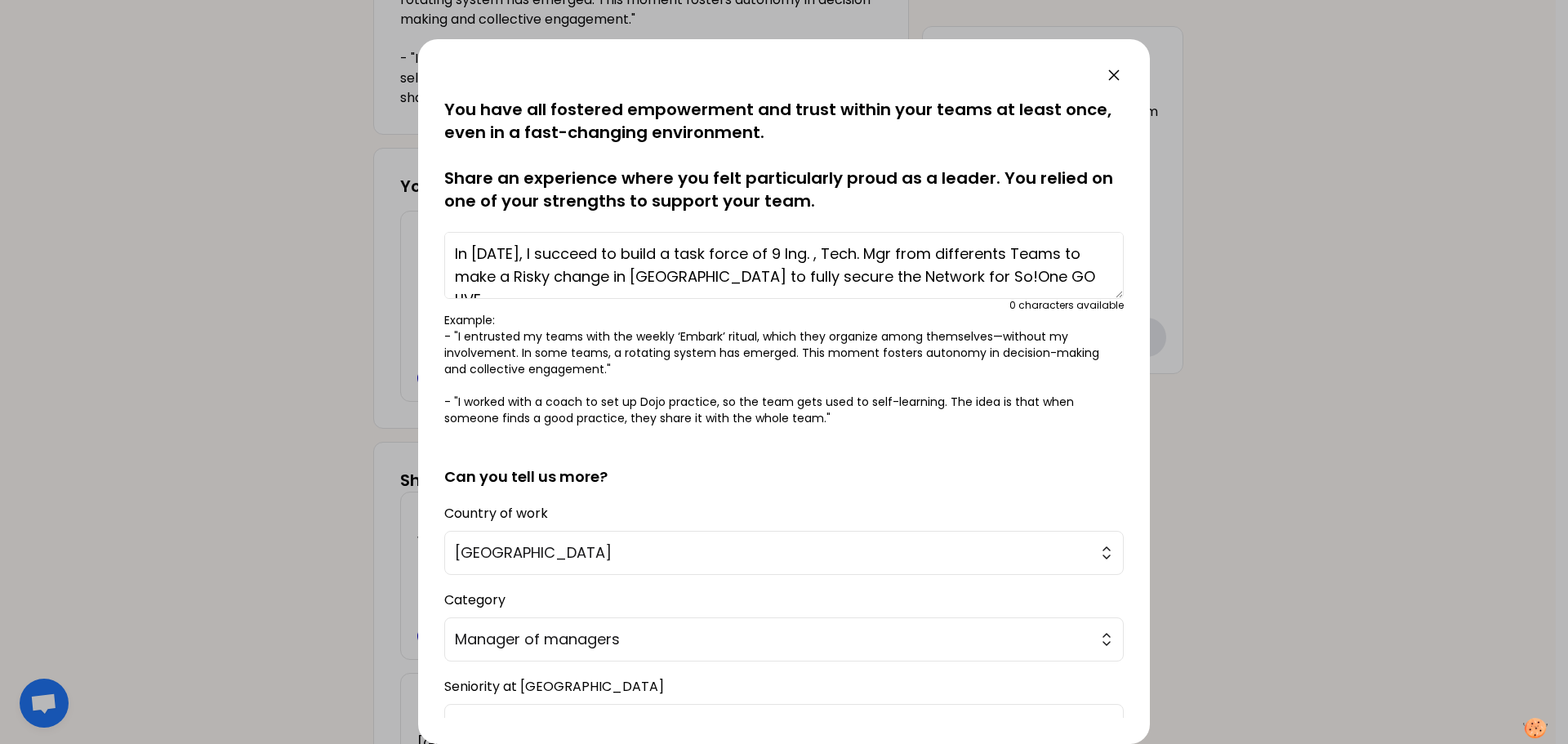
drag, startPoint x: 528, startPoint y: 254, endPoint x: 438, endPoint y: 254, distance: 90.0
click at [438, 254] on div "saved You have all fostered empowerment and trust within your teams at least on…" at bounding box center [784, 391] width 732 height 705
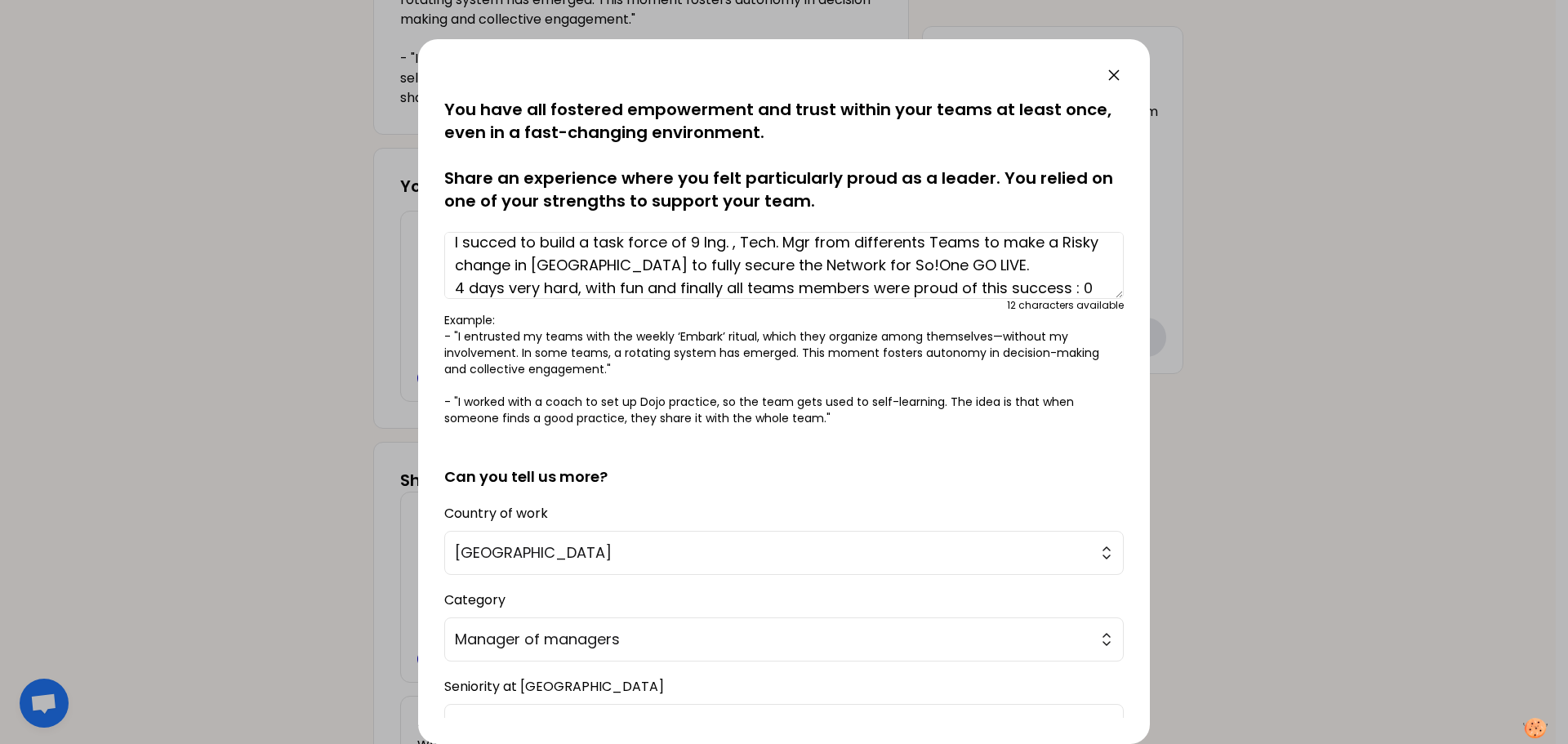
scroll to position [34, 0]
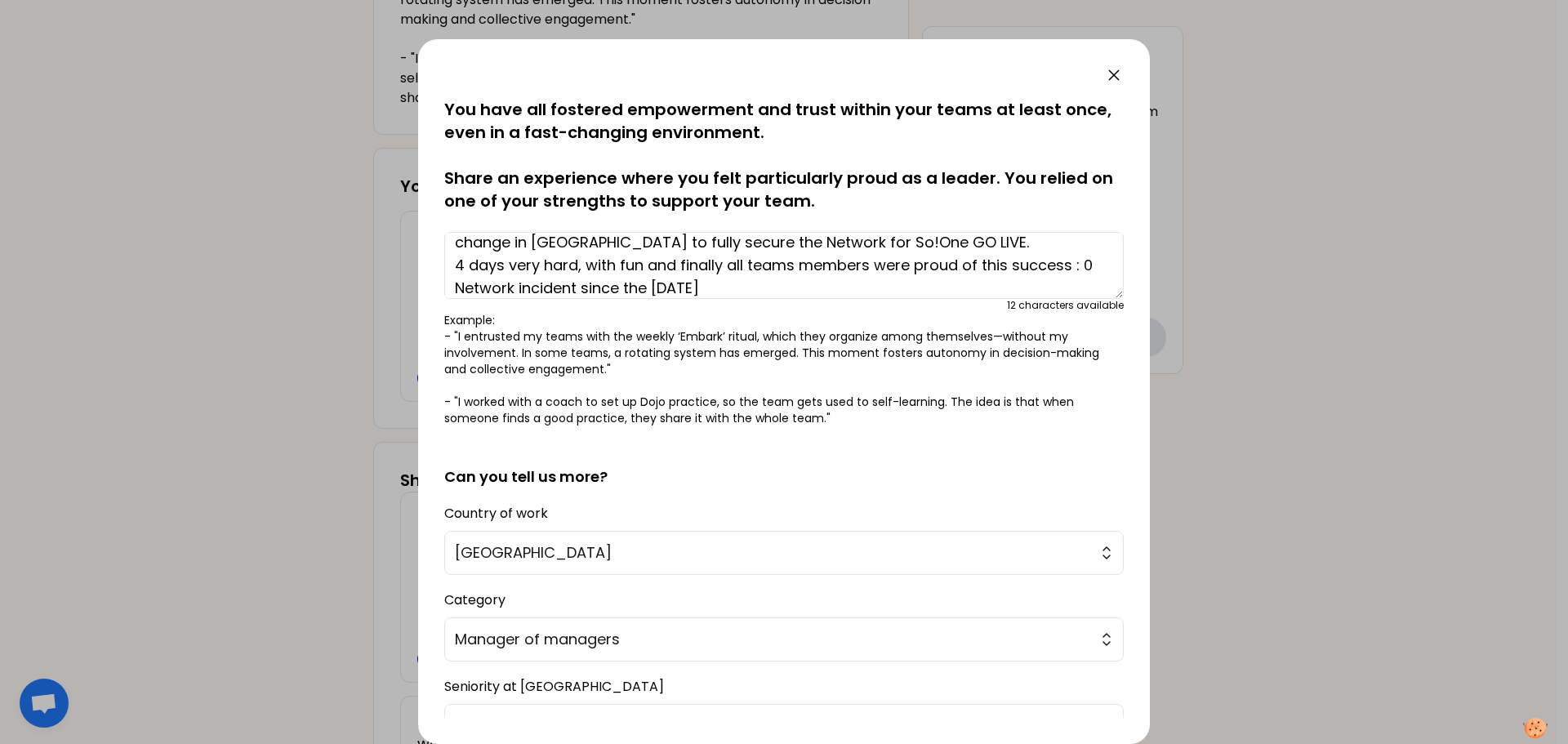
click at [1012, 265] on textarea "I succed to build a task force of 9 Ing. , Tech. Mgr from differents Teams to m…" at bounding box center [784, 265] width 679 height 67
click at [1012, 266] on textarea "I succed to build a task force of 9 Ing. , Tech. Mgr from differents Teams to m…" at bounding box center [784, 265] width 679 height 67
click at [899, 263] on textarea "I succed to build a task force of 9 Ing. , Tech. Mgr from differents Teams to m…" at bounding box center [784, 265] width 679 height 67
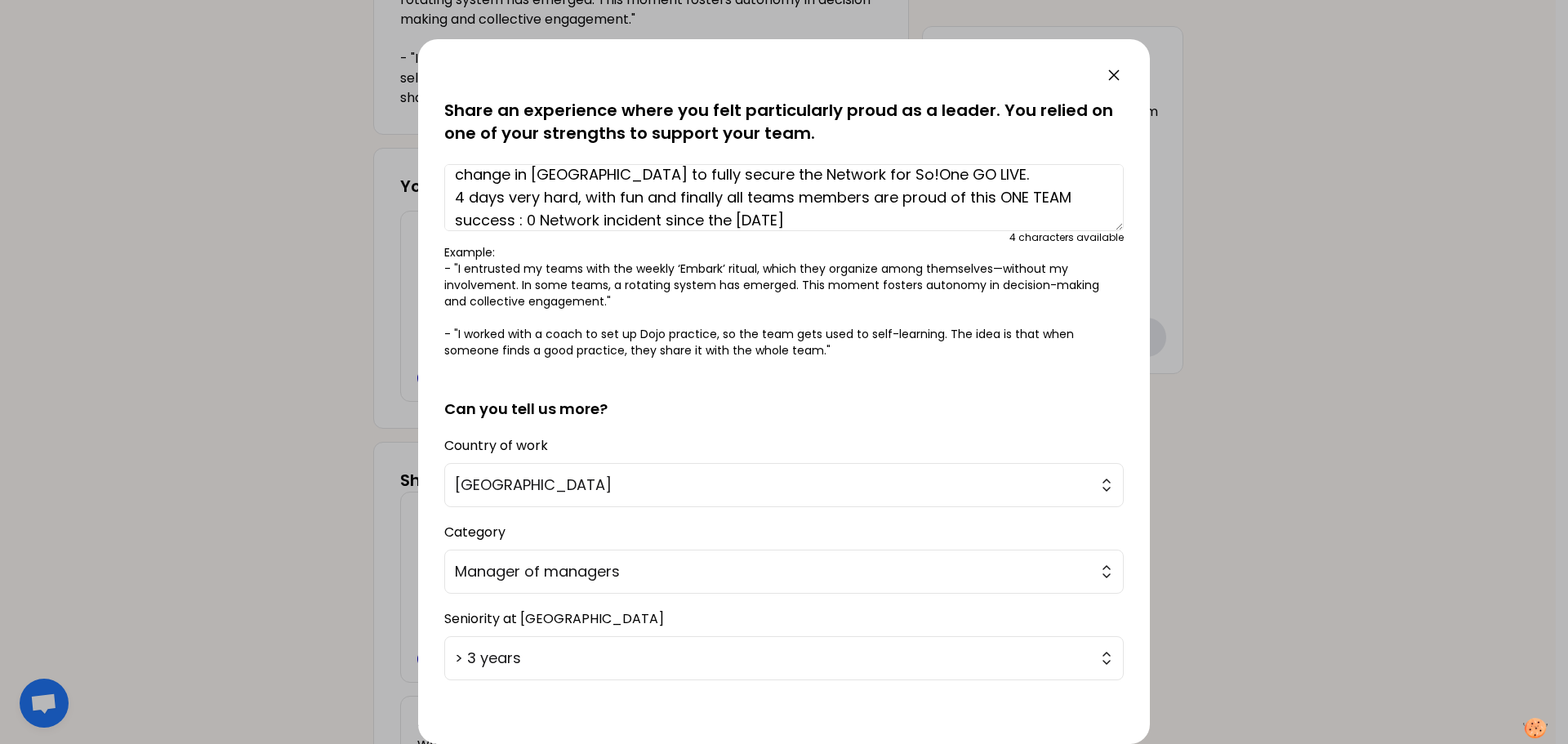
scroll to position [138, 0]
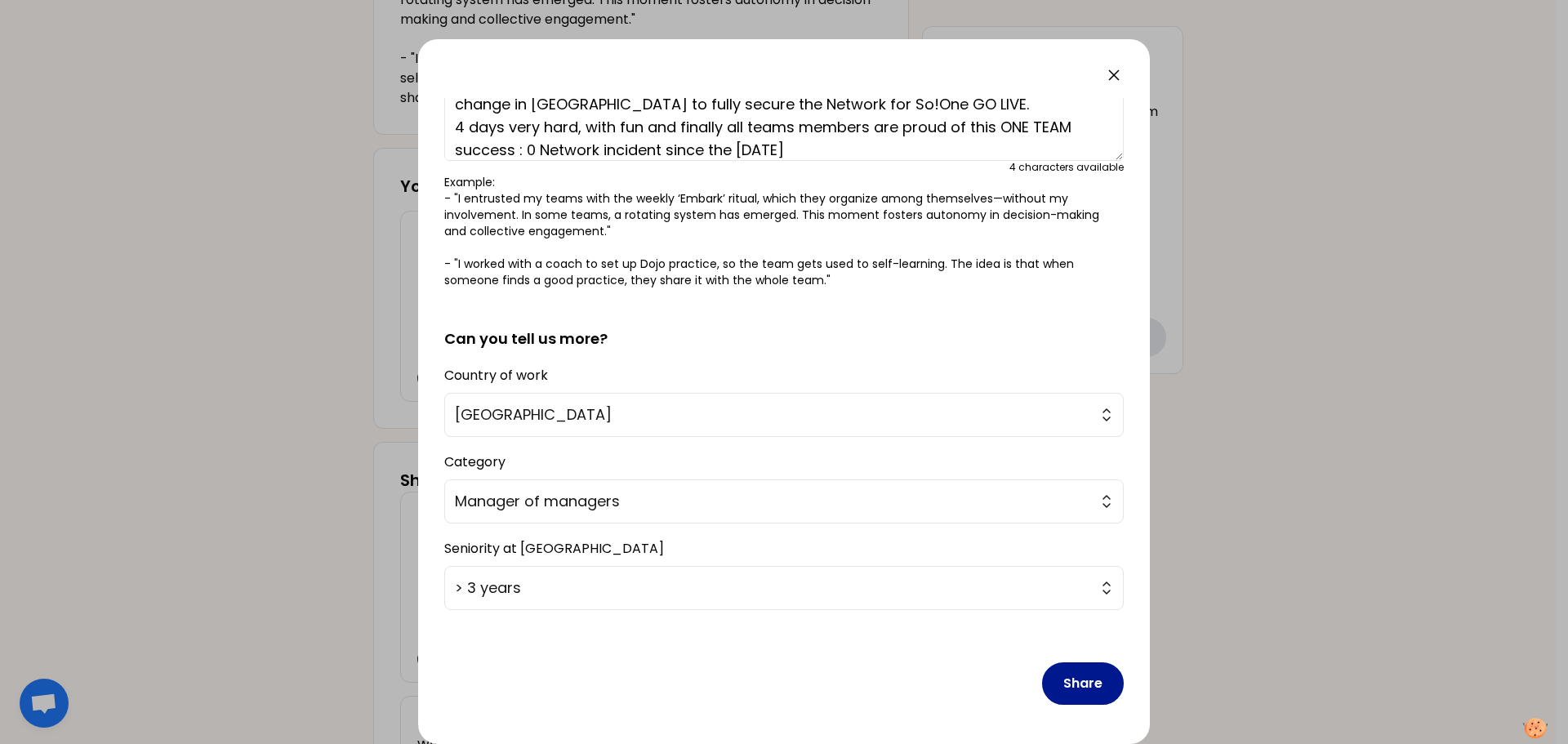
type textarea "I succed to build a task force of 9 Ing. , Tech. Mgr from differents Teams to m…"
click at [1045, 449] on button "Share" at bounding box center [1082, 684] width 81 height 43
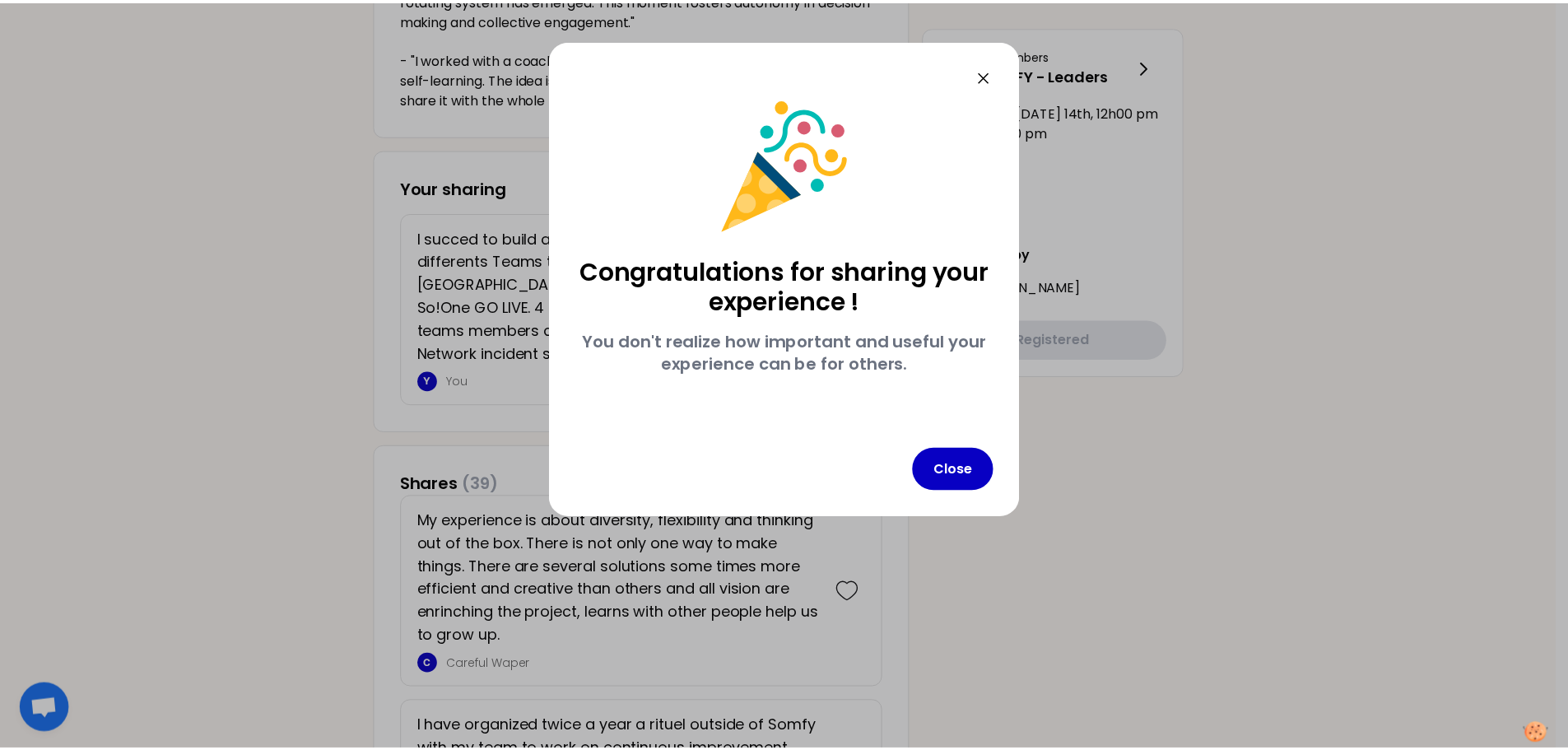
scroll to position [0, 0]
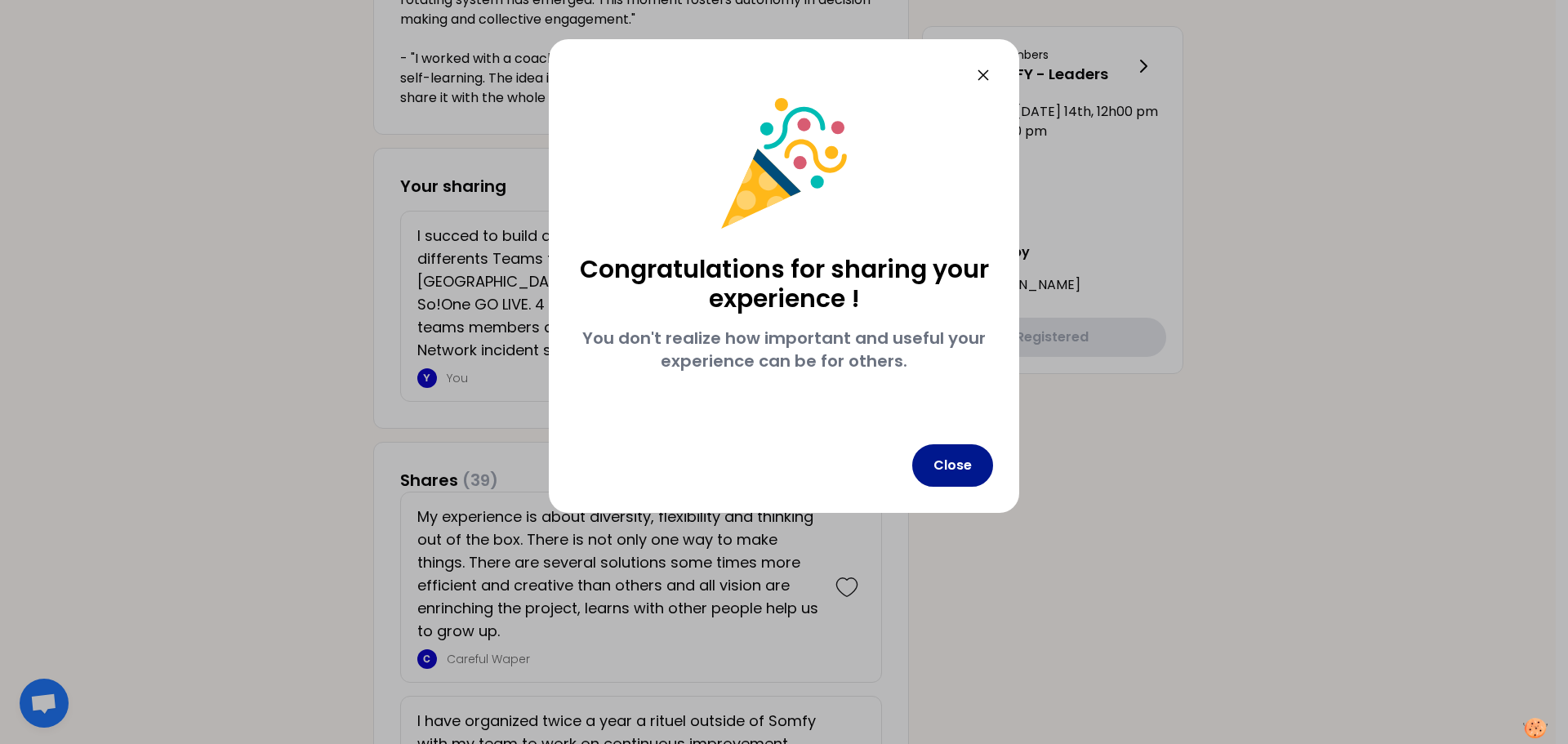
click at [969, 449] on button "Close" at bounding box center [952, 466] width 80 height 43
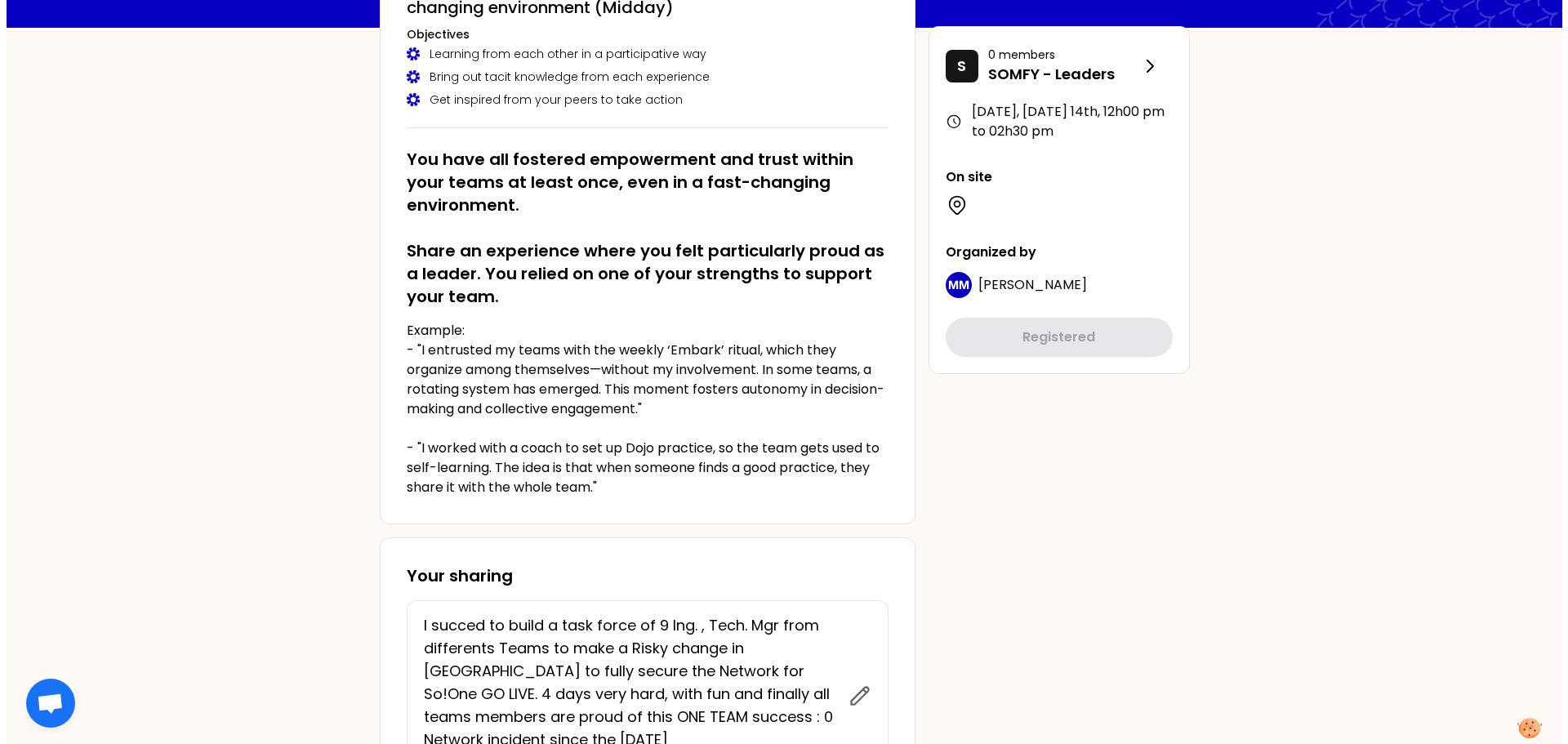
scroll to position [409, 0]
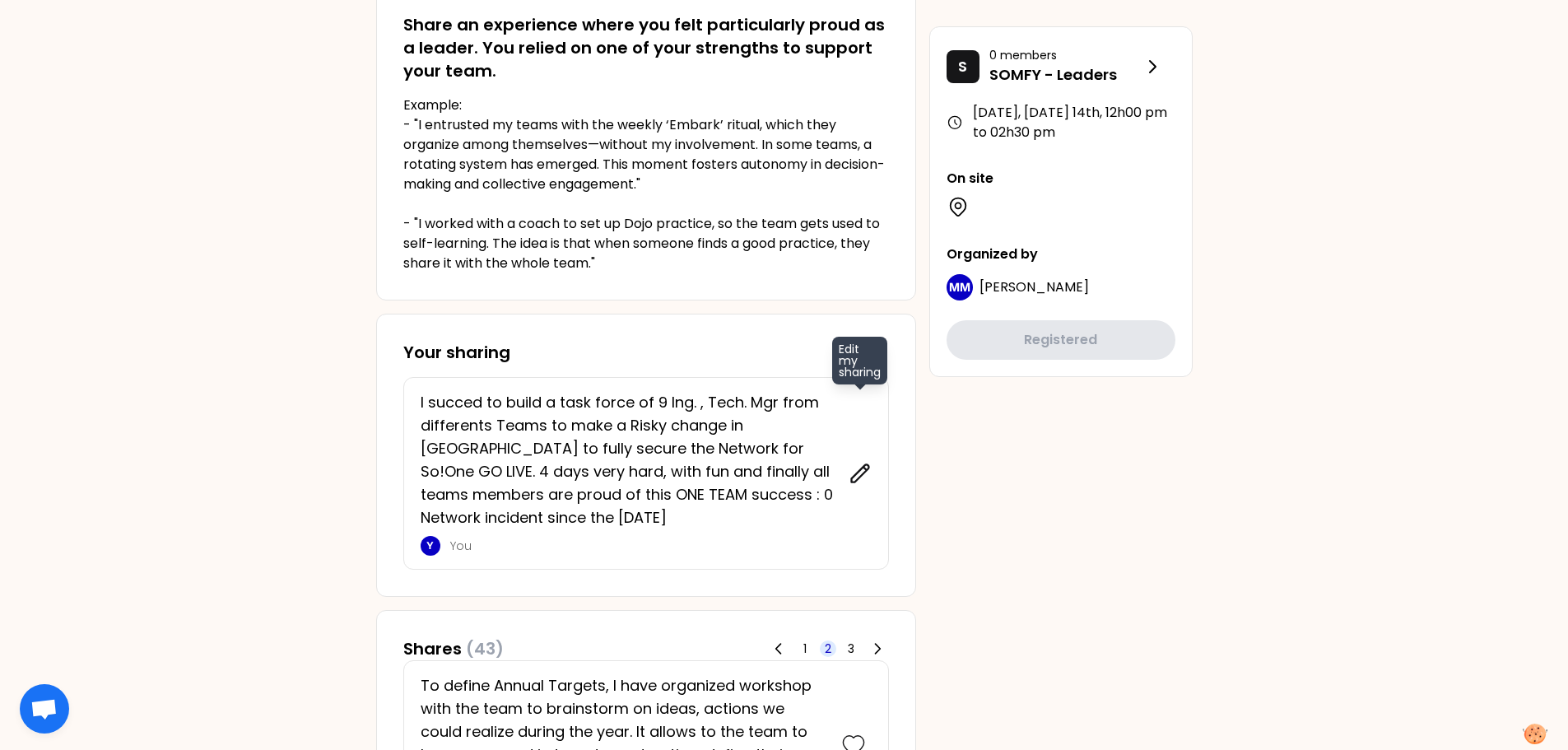
click at [860, 453] on icon at bounding box center [860, 474] width 23 height 23
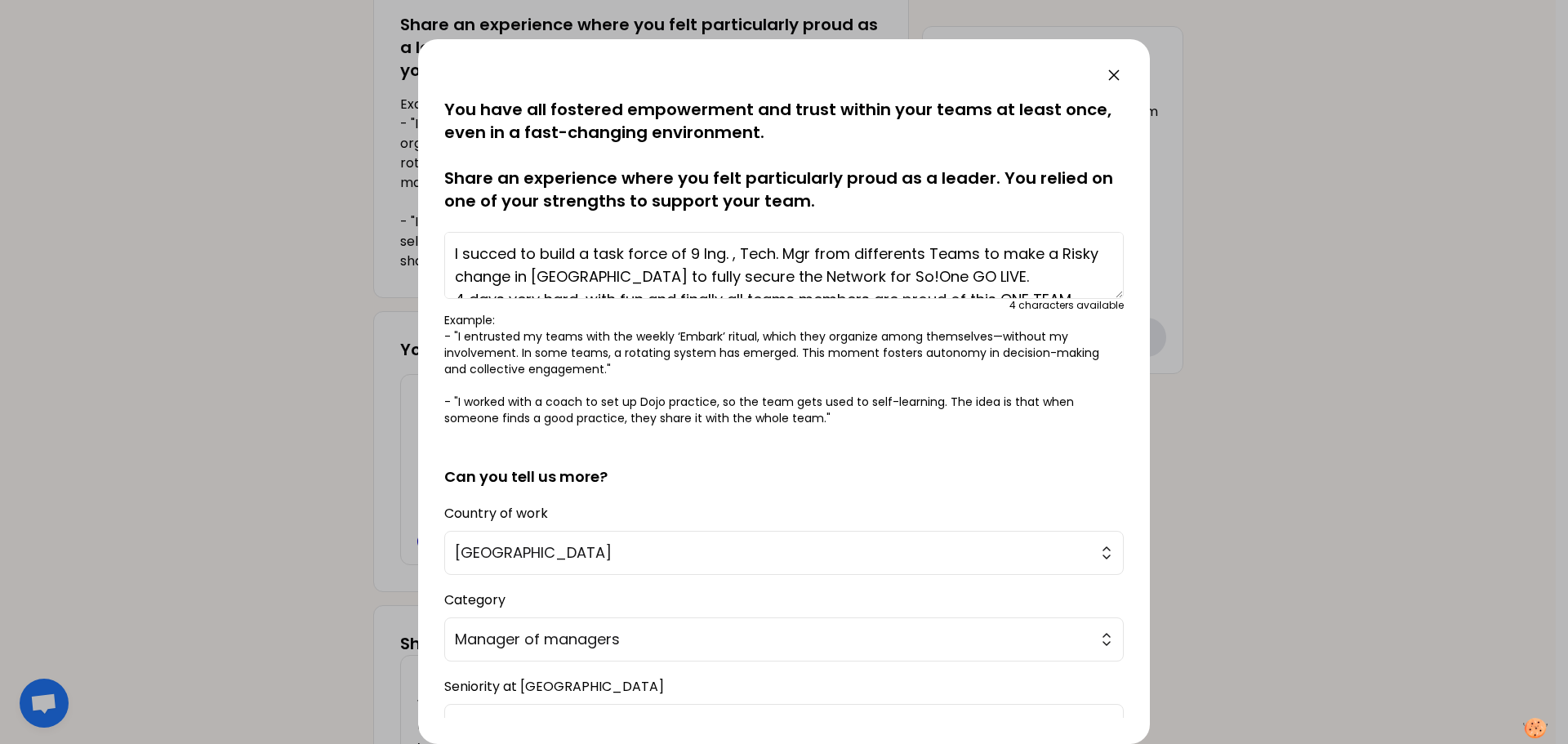
click at [700, 254] on textarea "I succed to build a task force of 9 Ing. , Tech. Mgr from differents Teams to m…" at bounding box center [784, 265] width 679 height 67
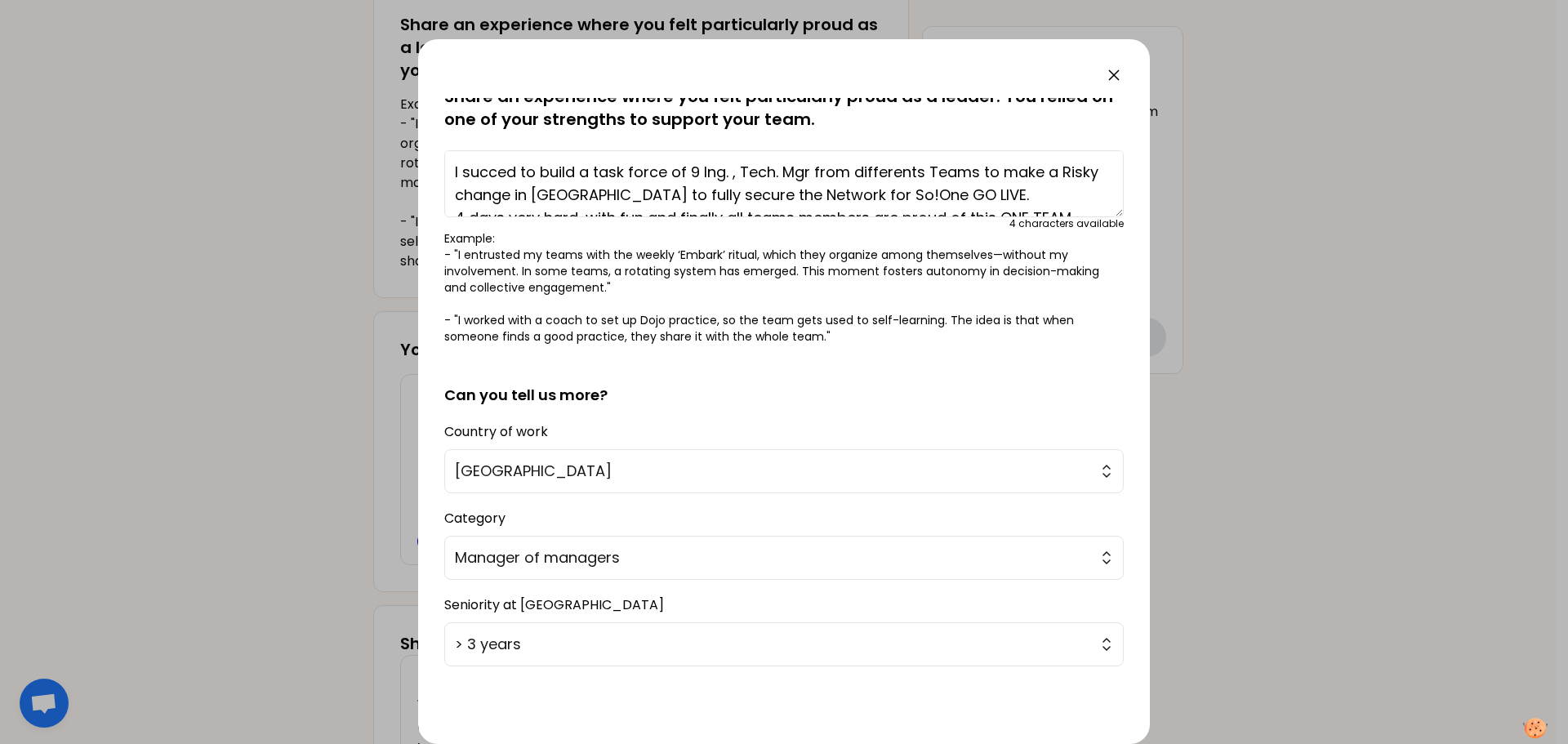
scroll to position [0, 0]
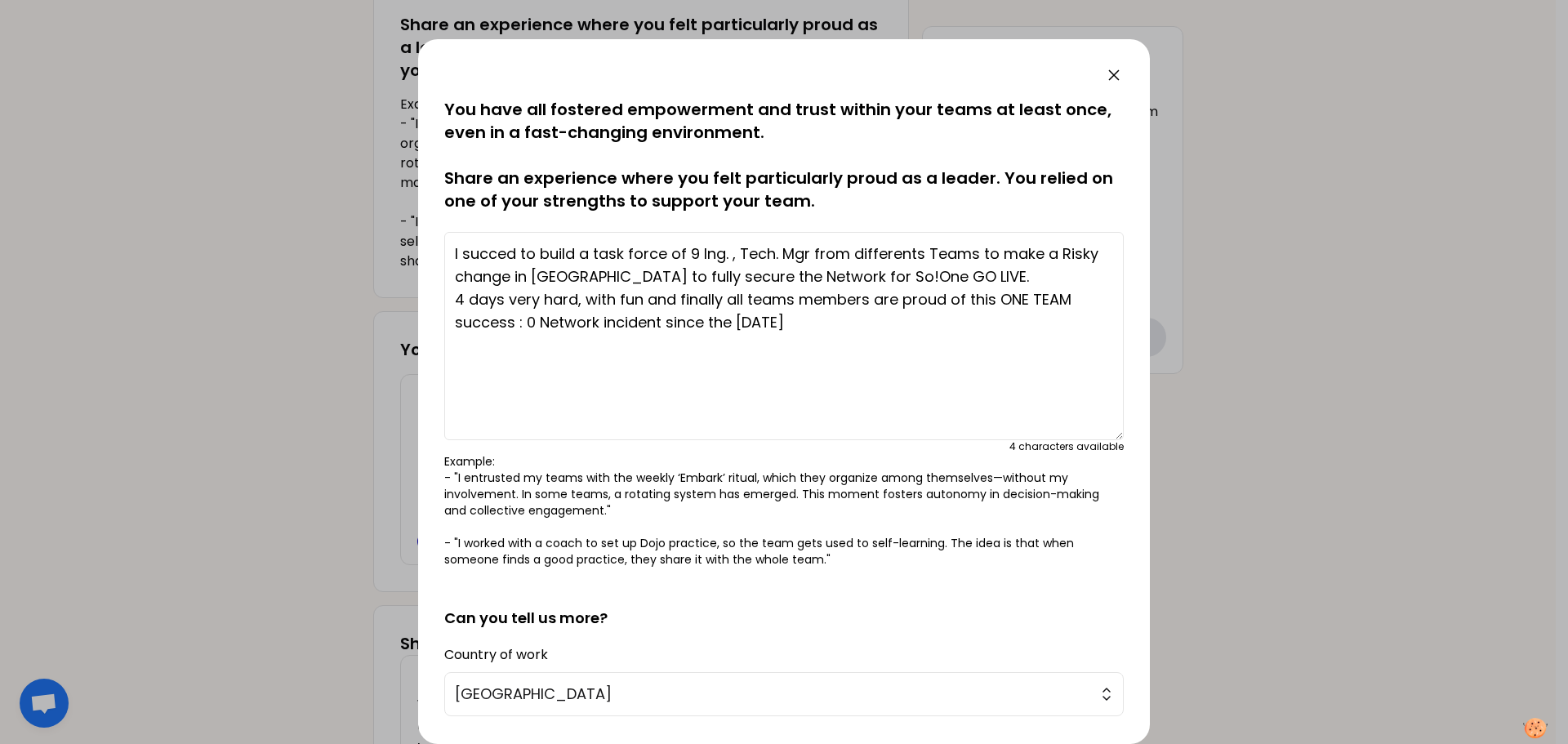
drag, startPoint x: 1108, startPoint y: 293, endPoint x: 1105, endPoint y: 434, distance: 141.0
click at [1045, 434] on textarea "I succed to build a task force of 9 Ing. , Tech. Mgr from differents Teams to m…" at bounding box center [784, 336] width 679 height 208
drag, startPoint x: 687, startPoint y: 252, endPoint x: 695, endPoint y: 256, distance: 8.9
click at [695, 256] on textarea "I succed to build a task force of 9 Ing. , Tech. Mgr from differents Teams to m…" at bounding box center [784, 336] width 679 height 208
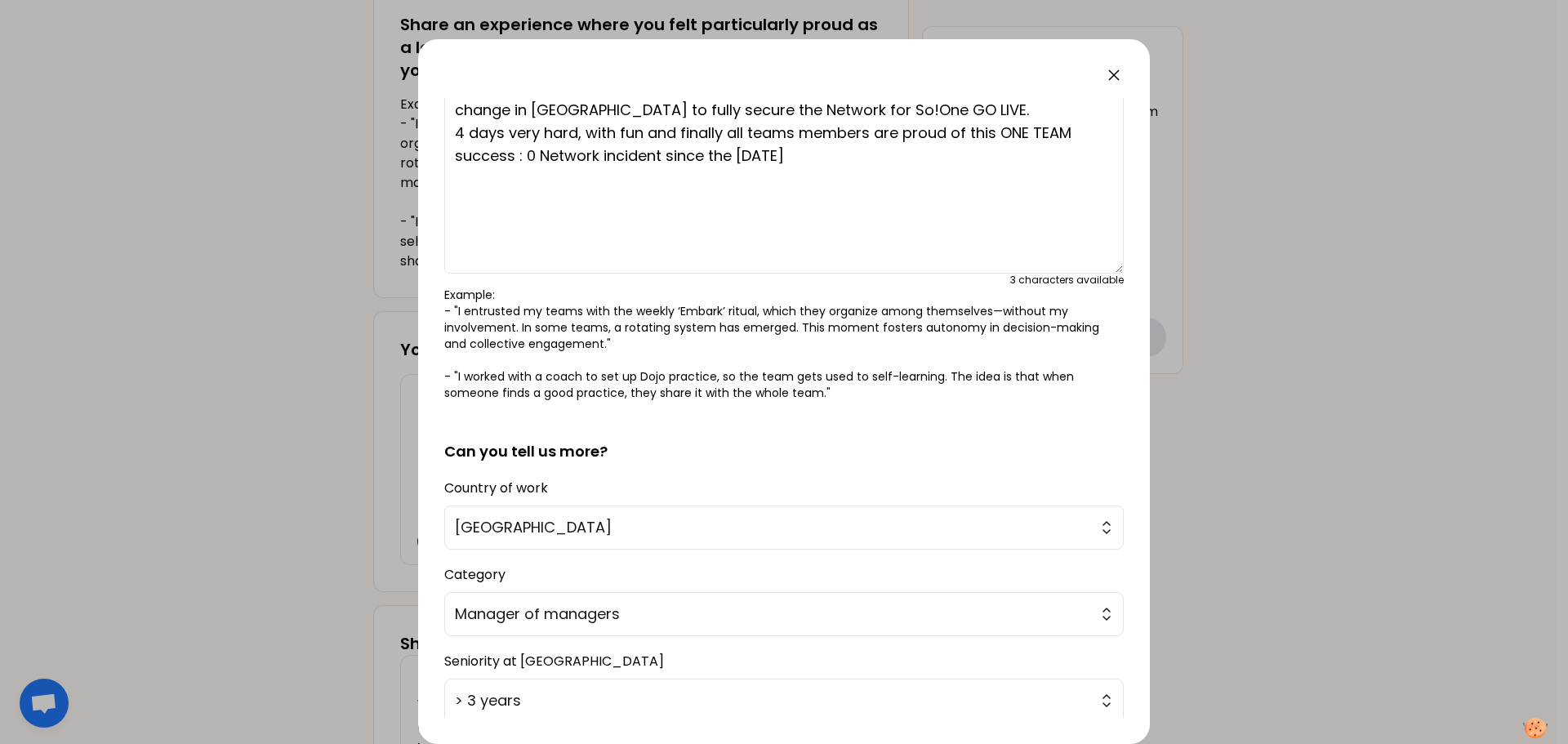
scroll to position [279, 0]
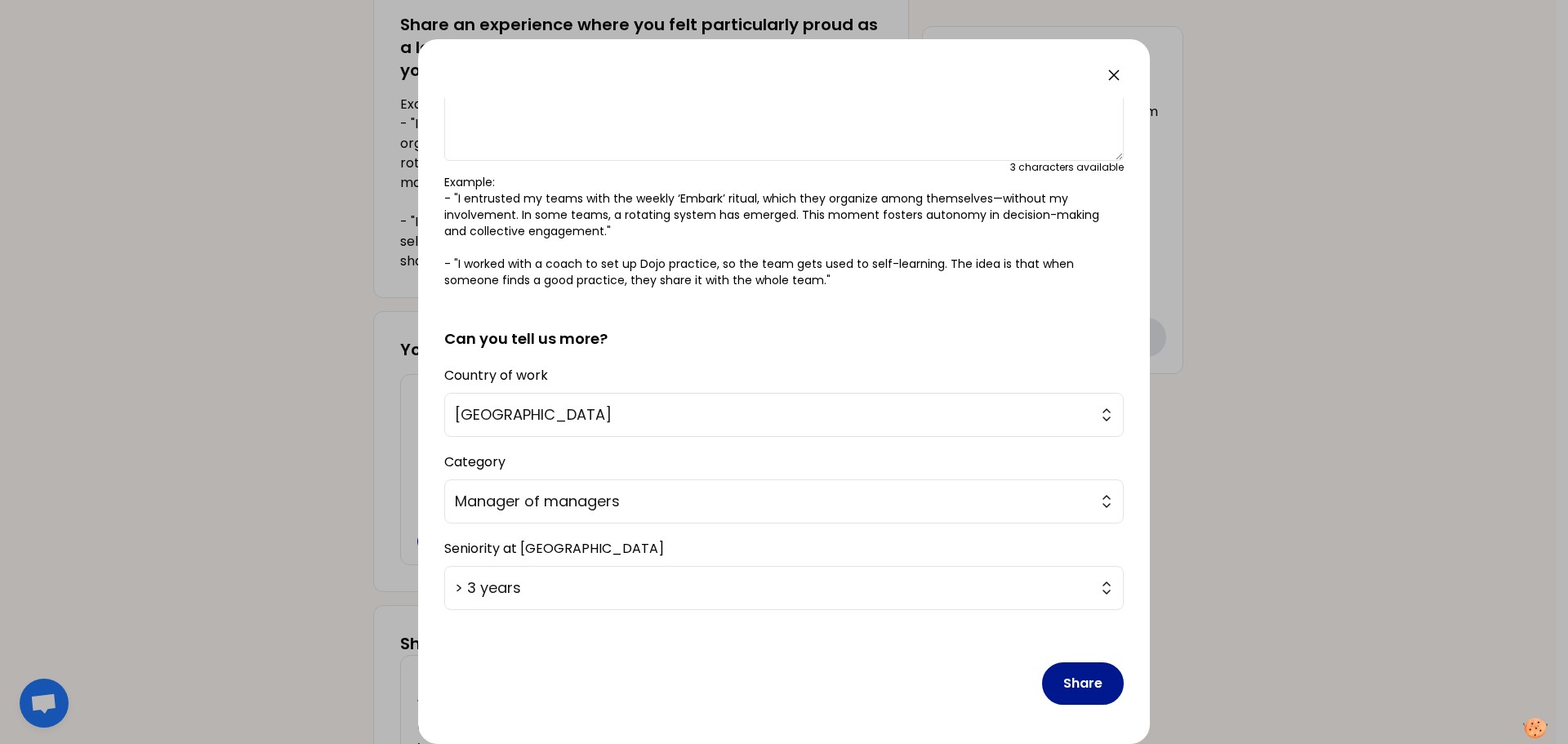
type textarea "I succed to build a task force of 10 people ( Ing. / Tech / Mgrs) in august to …"
click at [1045, 449] on button "Share" at bounding box center [1082, 684] width 81 height 43
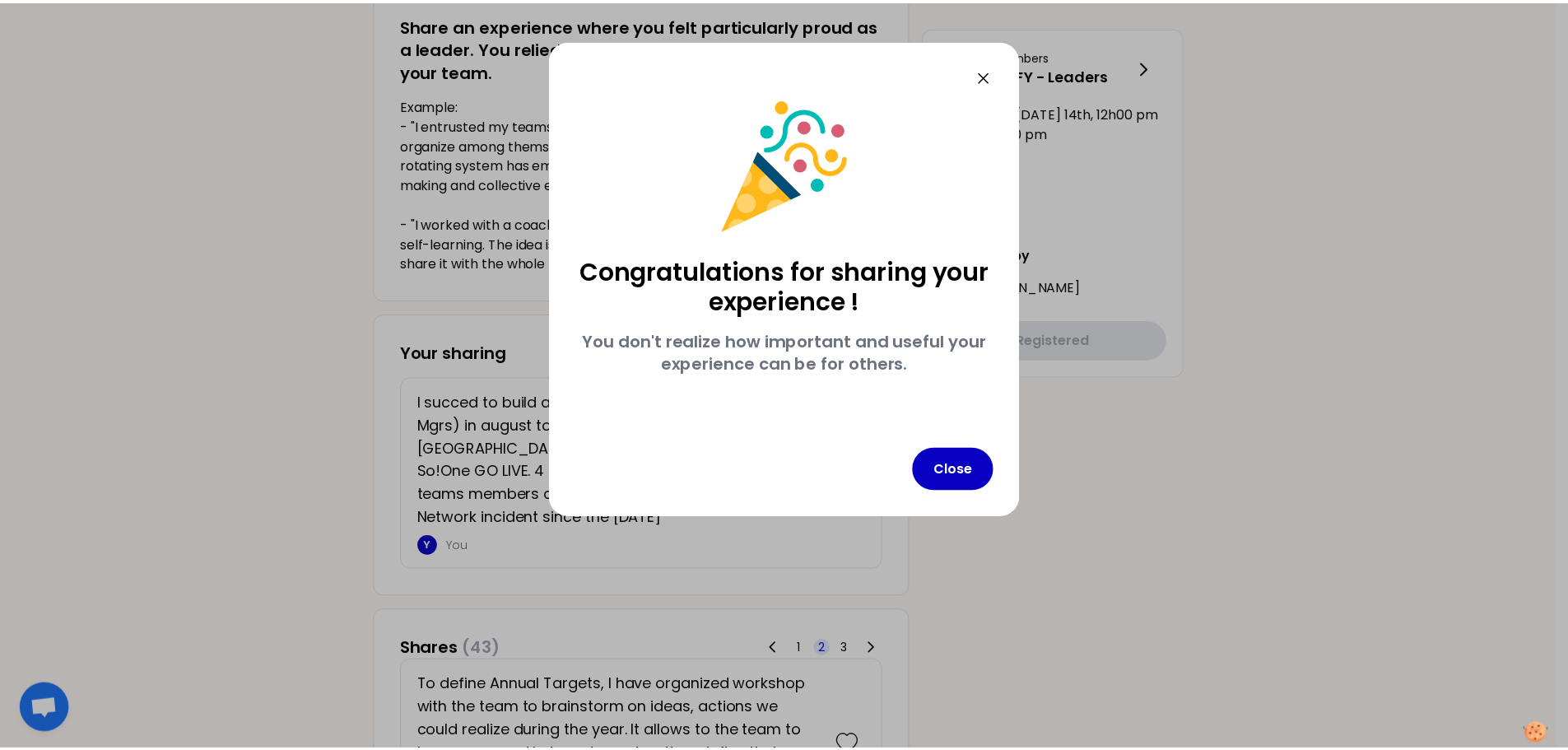
scroll to position [0, 0]
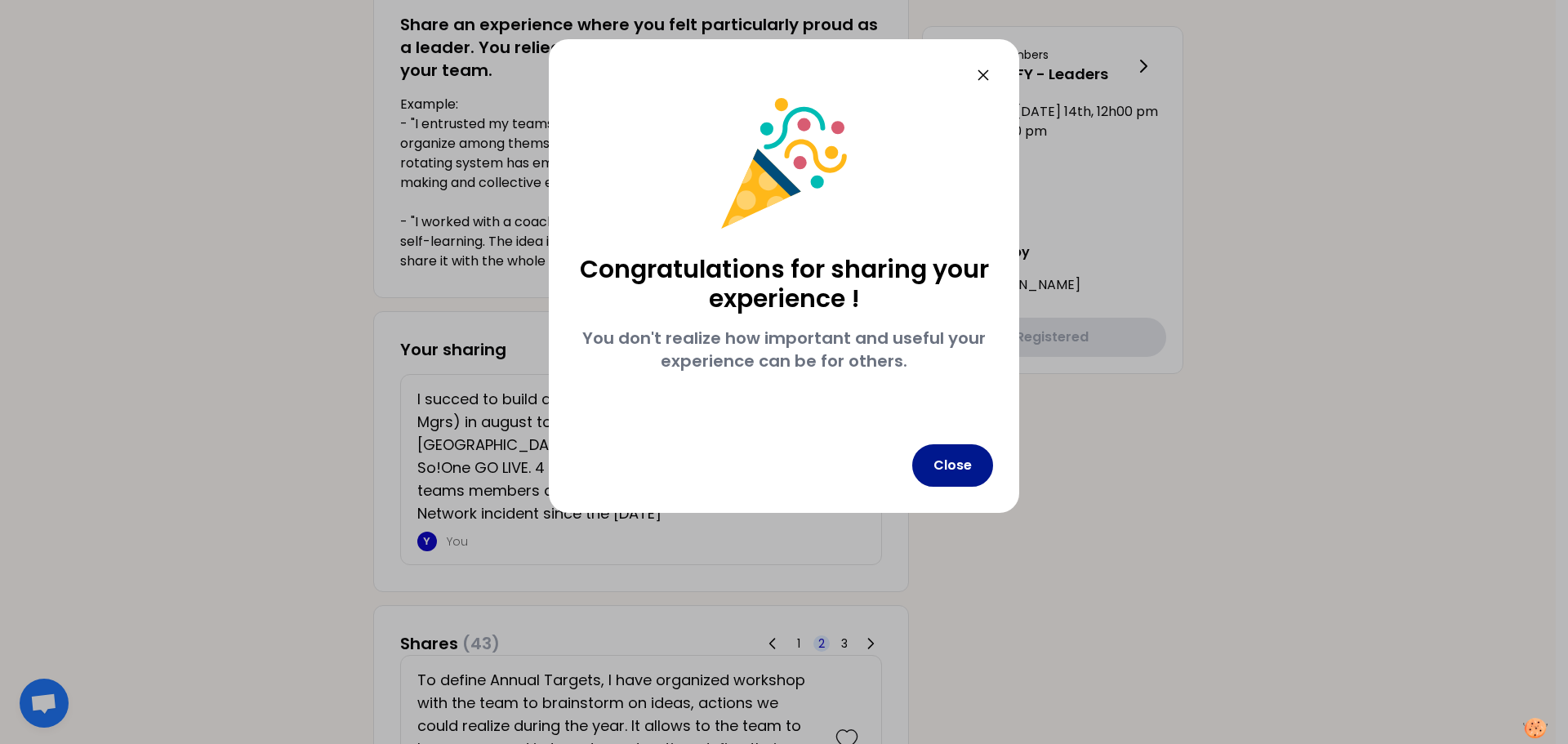
click at [967, 449] on button "Close" at bounding box center [952, 466] width 80 height 43
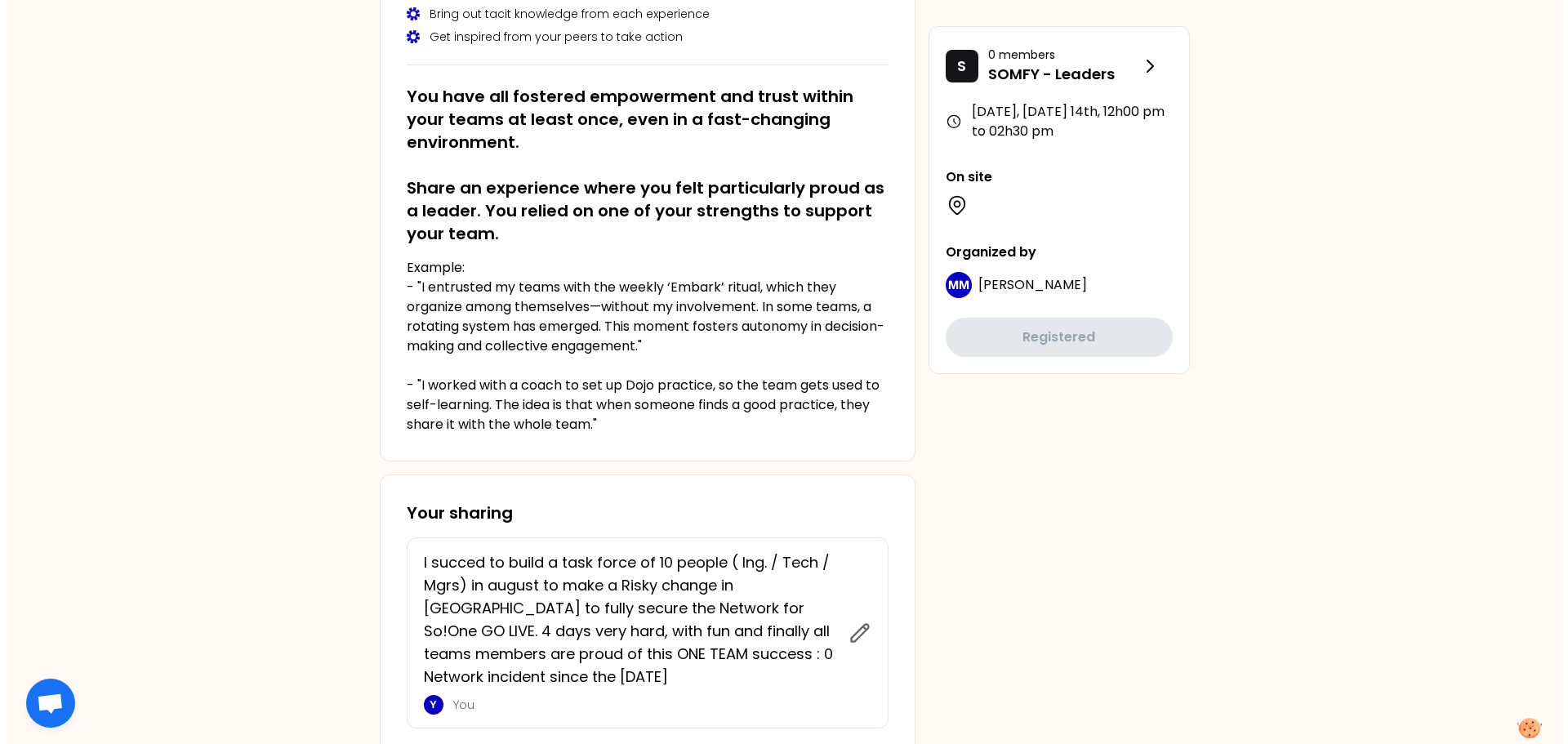
scroll to position [326, 0]
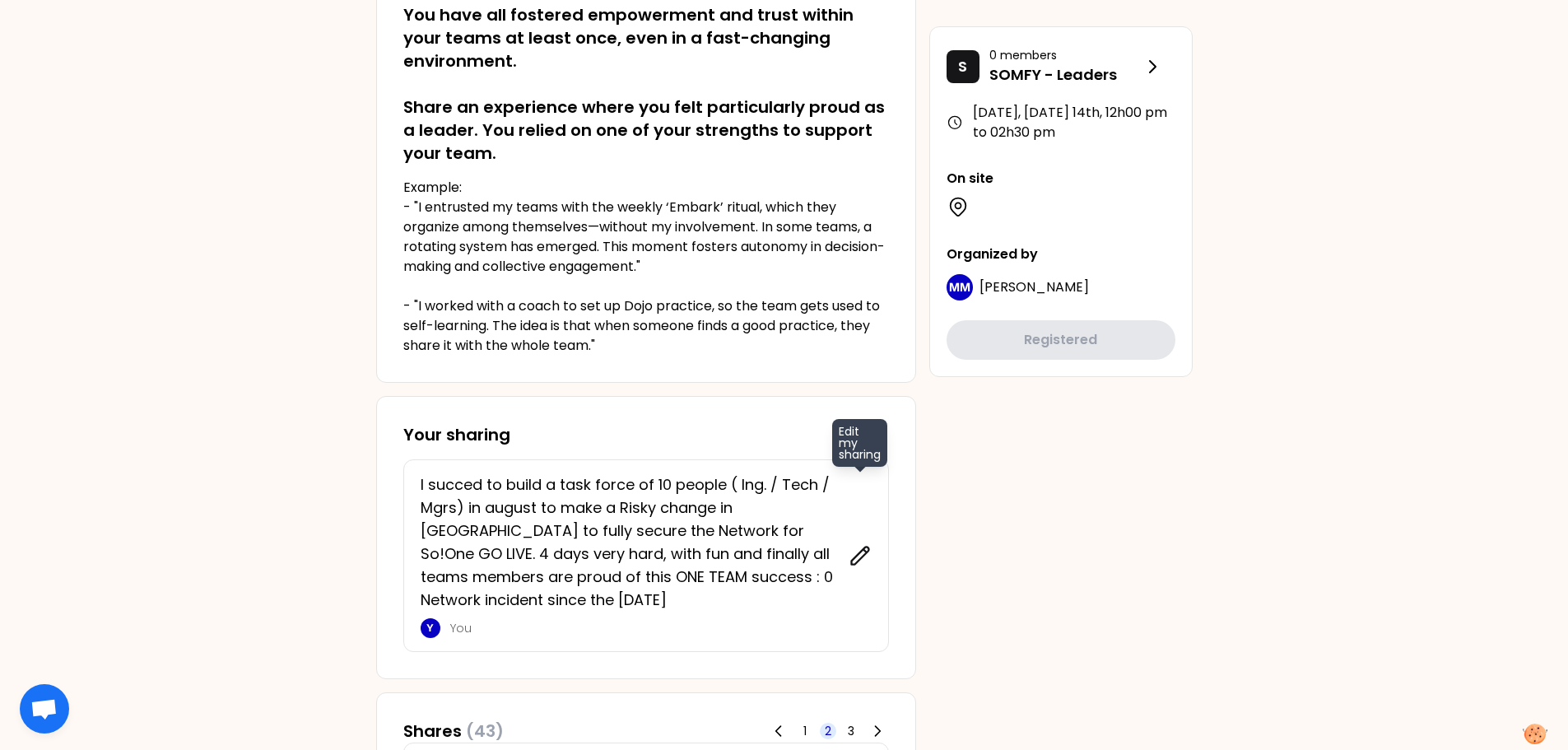
click at [861, 453] on icon at bounding box center [860, 556] width 23 height 23
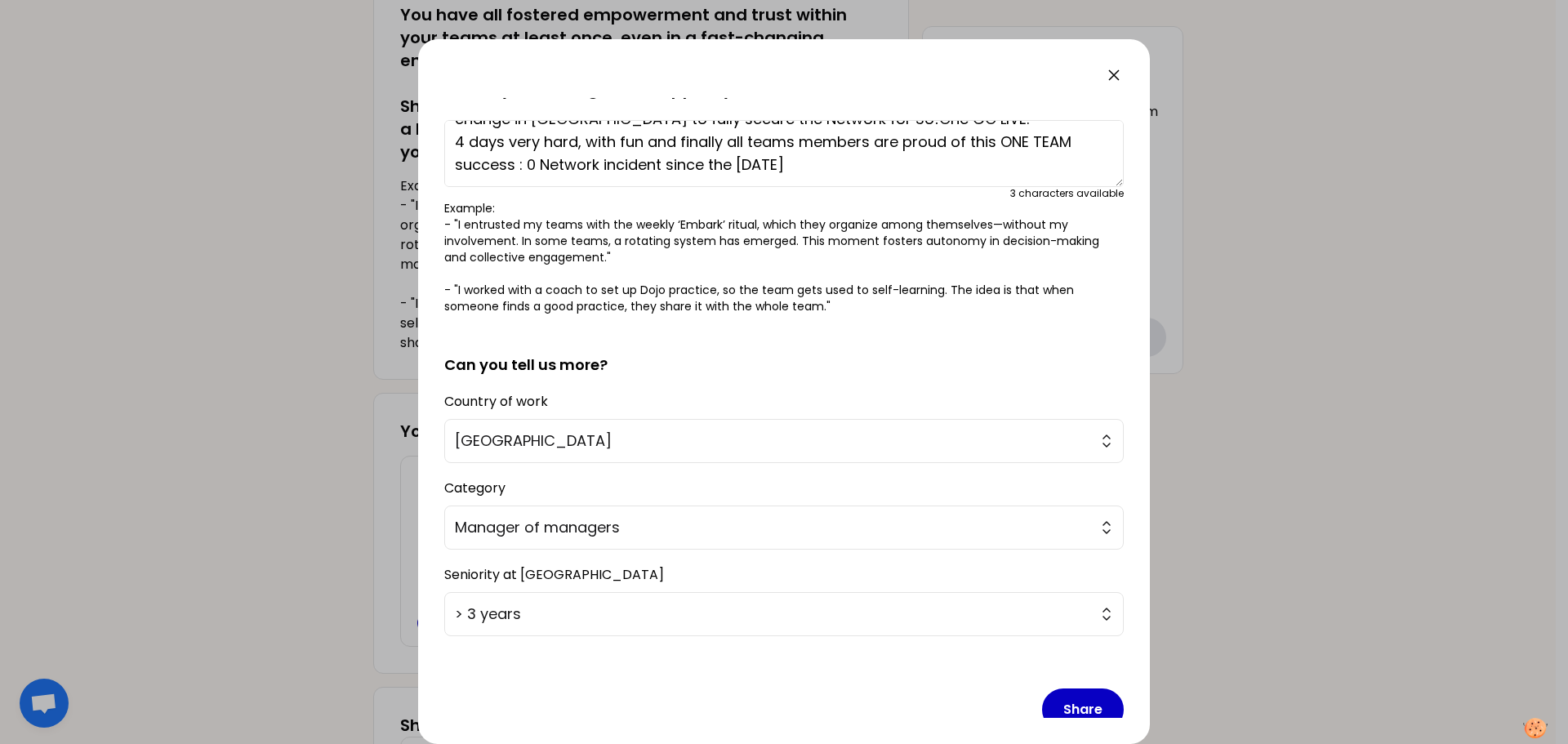
scroll to position [138, 0]
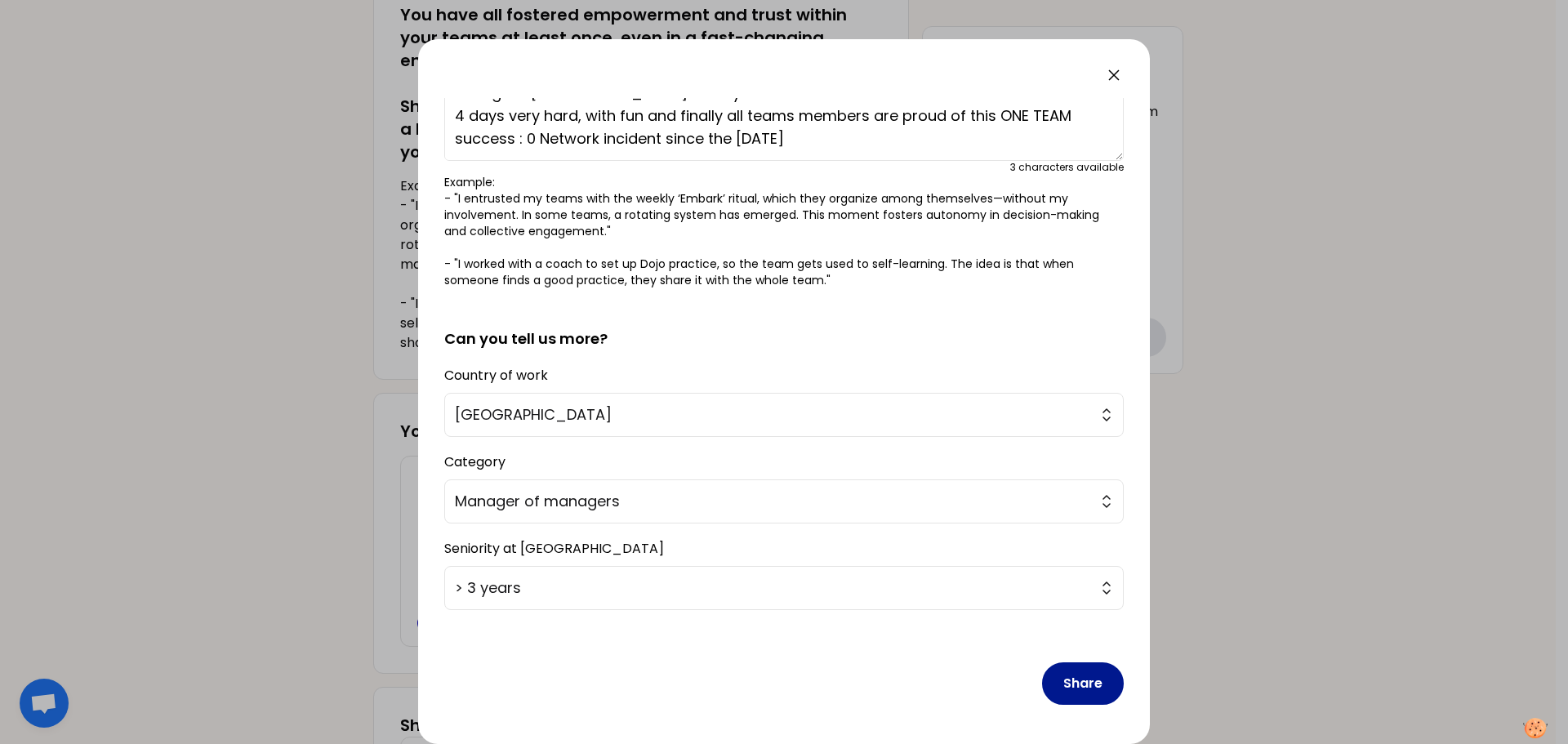
click at [1045, 449] on button "Share" at bounding box center [1082, 684] width 81 height 43
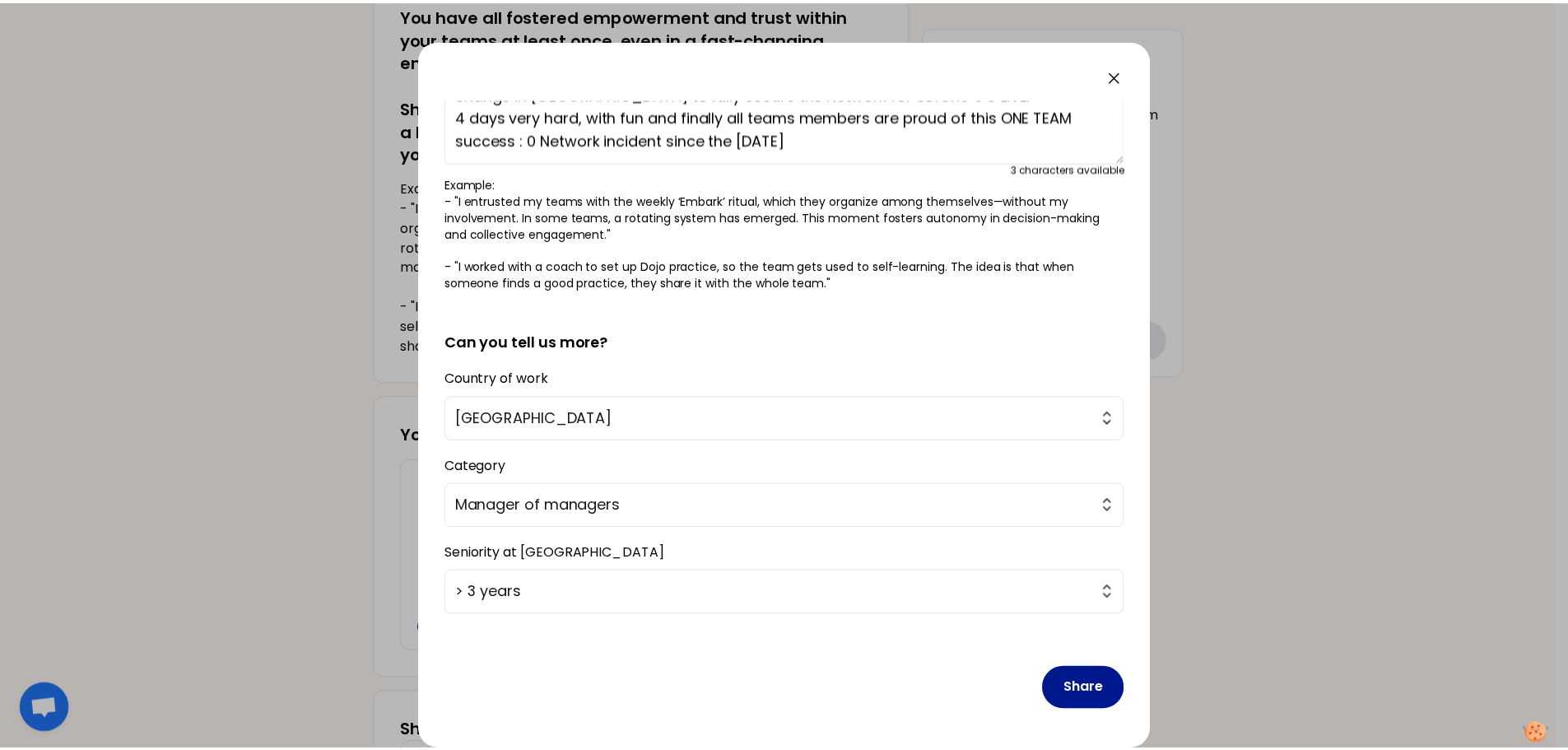
scroll to position [0, 0]
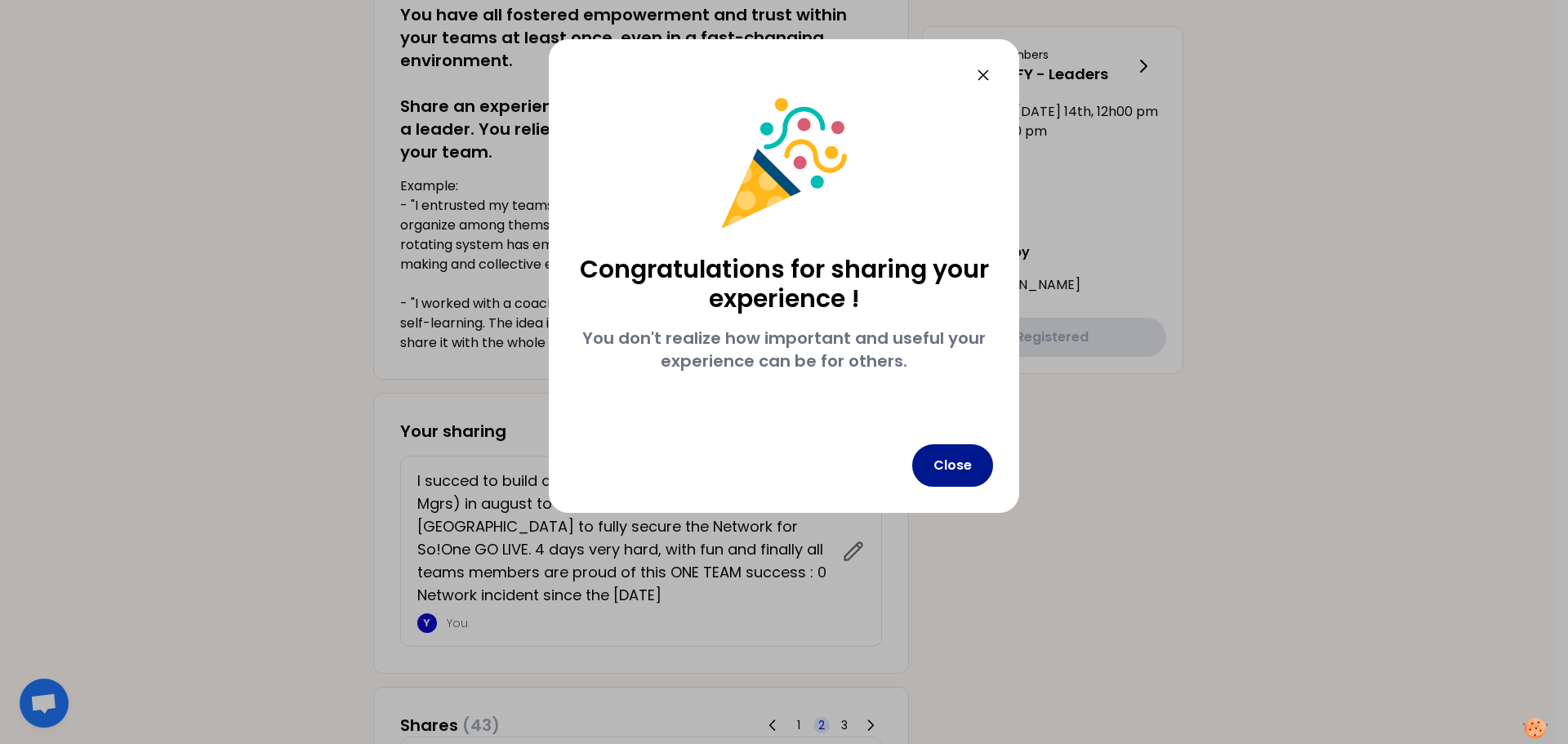
click at [968, 449] on button "Close" at bounding box center [952, 466] width 80 height 43
